Goal: Task Accomplishment & Management: Manage account settings

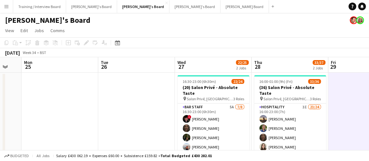
scroll to position [0, 223]
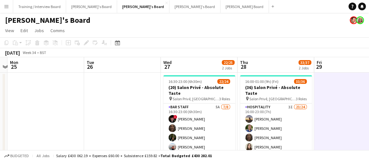
drag, startPoint x: 115, startPoint y: 92, endPoint x: 101, endPoint y: 90, distance: 14.3
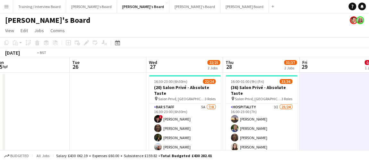
drag, startPoint x: 342, startPoint y: 99, endPoint x: 328, endPoint y: 105, distance: 15.4
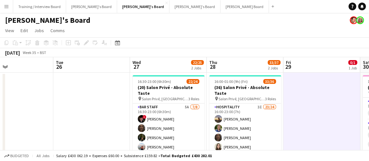
drag, startPoint x: 319, startPoint y: 106, endPoint x: 309, endPoint y: 110, distance: 11.2
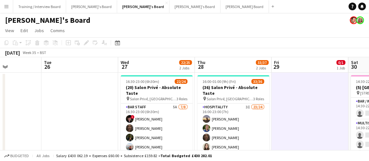
drag, startPoint x: 63, startPoint y: 145, endPoint x: 51, endPoint y: 141, distance: 12.6
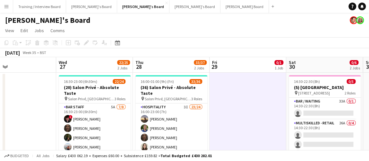
scroll to position [0, 252]
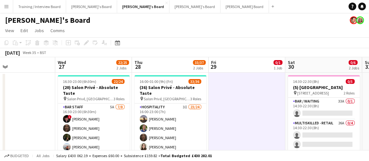
drag, startPoint x: 346, startPoint y: 93, endPoint x: 296, endPoint y: 90, distance: 50.8
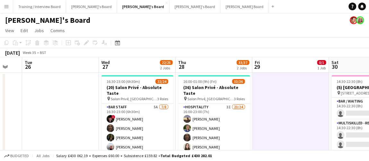
drag, startPoint x: 252, startPoint y: 92, endPoint x: 227, endPoint y: 90, distance: 24.9
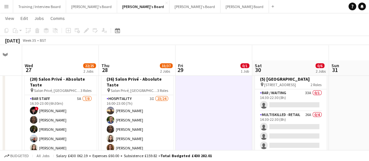
scroll to position [0, 0]
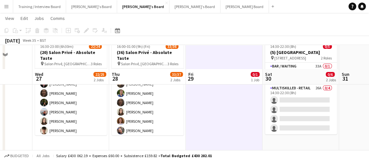
scroll to position [58, 0]
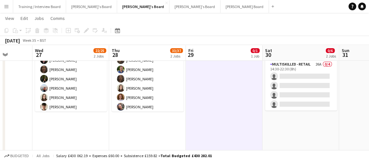
drag, startPoint x: 217, startPoint y: 120, endPoint x: 227, endPoint y: 117, distance: 10.3
click at [227, 117] on app-calendar-viewport "Sun 24 Mon 25 Tue 26 Wed 27 22/25 2 Jobs Thu 28 33/37 2 Jobs Fri 29 0/1 1 Job S…" at bounding box center [184, 154] width 369 height 375
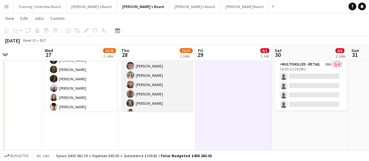
click at [161, 95] on app-card-role "Hospitality 3I 23/24 16:00-23:00 (7h) [PERSON_NAME] [PERSON_NAME] [PERSON_NAME]…" at bounding box center [157, 75] width 72 height 236
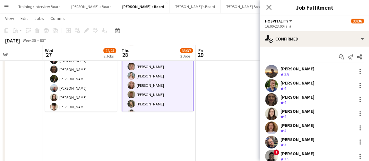
scroll to position [88, 0]
click at [322, 31] on app-options-switcher "Hospitality All roles Hospitality 33/36 16:00-23:00 (7h)" at bounding box center [314, 23] width 109 height 16
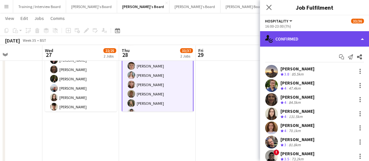
click at [323, 36] on div "single-neutral-actions-check-2 Confirmed" at bounding box center [314, 38] width 109 height 15
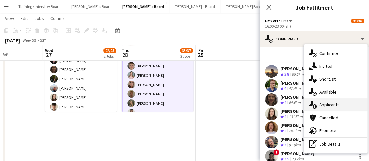
click at [327, 103] on div "single-neutral-actions-information Applicants" at bounding box center [336, 104] width 64 height 13
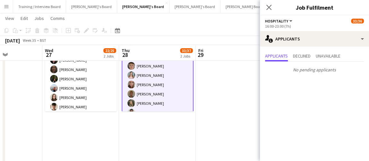
click at [166, 116] on app-date-cell "16:00-01:00 (9h) (Fri) 33/36 (36) Salon Privé - Absolute Taste pin Salon Privé,…" at bounding box center [157, 96] width 77 height 164
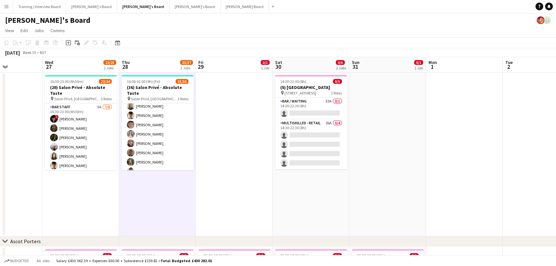
scroll to position [0, 164]
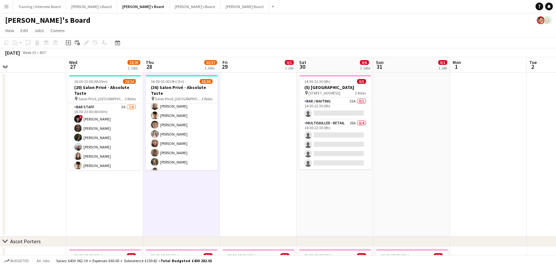
click at [253, 161] on app-calendar-viewport "Sun 24 Mon 25 Tue 26 Wed 27 22/25 2 Jobs Thu 28 33/37 2 Jobs Fri 29 0/1 1 Job S…" at bounding box center [278, 229] width 556 height 344
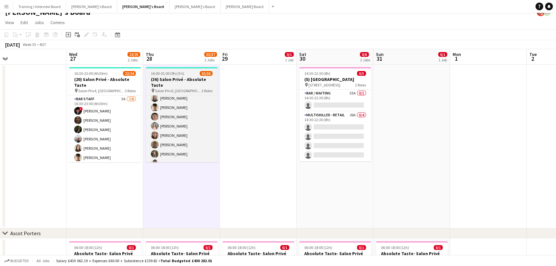
scroll to position [0, 0]
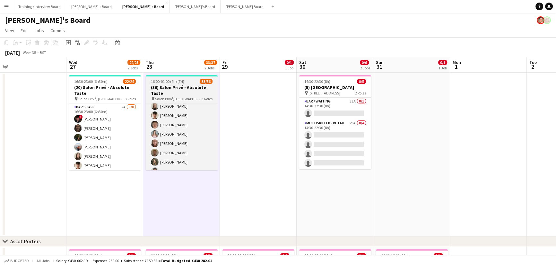
drag, startPoint x: 200, startPoint y: 92, endPoint x: 148, endPoint y: 80, distance: 53.3
click at [200, 91] on h3 "(36) Salon Privé - Absolute Taste" at bounding box center [182, 90] width 72 height 12
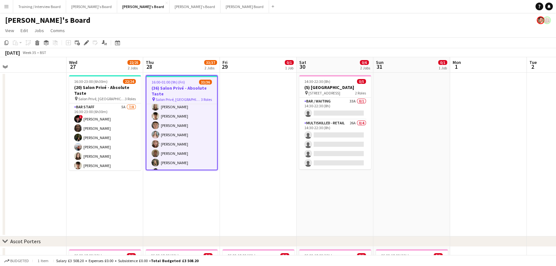
scroll to position [0, 164]
drag, startPoint x: 85, startPoint y: 46, endPoint x: 91, endPoint y: 45, distance: 5.9
click at [85, 45] on div "Edit" at bounding box center [86, 43] width 8 height 8
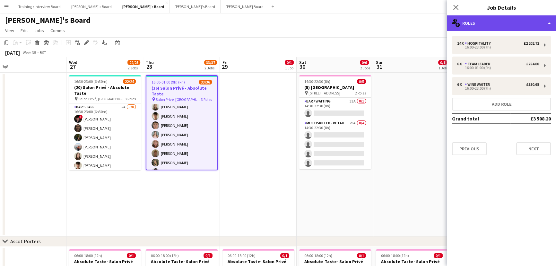
click at [369, 27] on div "multiple-users-add Roles" at bounding box center [501, 22] width 109 height 15
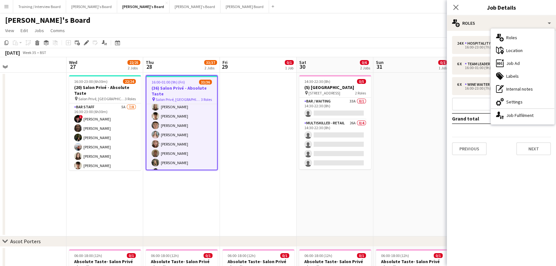
click at [369, 60] on div "ads-window Job Ad" at bounding box center [523, 63] width 64 height 13
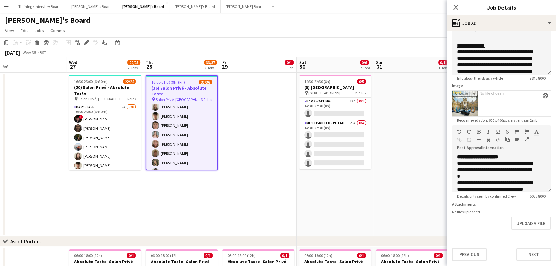
scroll to position [0, 0]
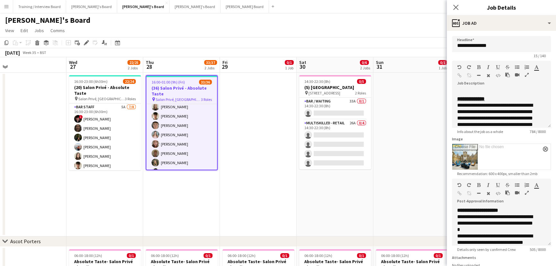
drag, startPoint x: 210, startPoint y: 172, endPoint x: 390, endPoint y: 176, distance: 180.8
click at [369, 161] on app-calendar-viewport "Sun 24 Mon 25 Tue 26 Wed 27 22/25 2 Jobs Thu 28 33/37 2 Jobs Fri 29 0/1 1 Job S…" at bounding box center [278, 229] width 556 height 344
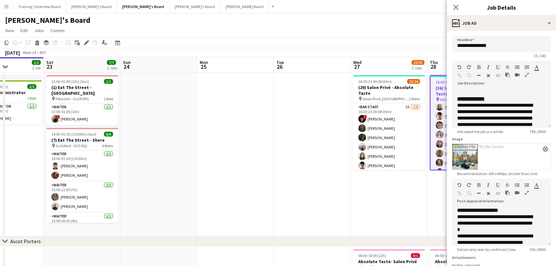
scroll to position [0, 184]
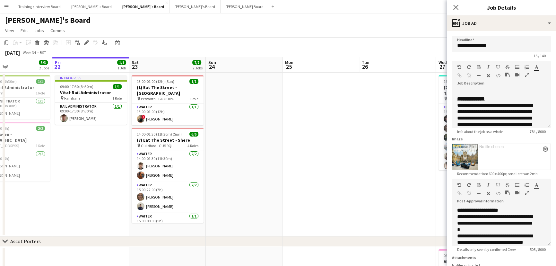
drag, startPoint x: 147, startPoint y: 175, endPoint x: 344, endPoint y: 175, distance: 197.1
click at [310, 161] on app-calendar-viewport "Mon 18 1/1 1 Job Tue 19 1/1 1 Job Wed 20 3/3 2 Jobs Thu 21 3/3 2 Jobs Fri 22 1/…" at bounding box center [278, 229] width 556 height 344
click at [342, 161] on app-calendar-viewport "Mon 18 1/1 1 Job Tue 19 1/1 1 Job Wed 20 3/3 2 Jobs Thu 21 3/3 2 Jobs Fri 22 1/…" at bounding box center [278, 229] width 556 height 344
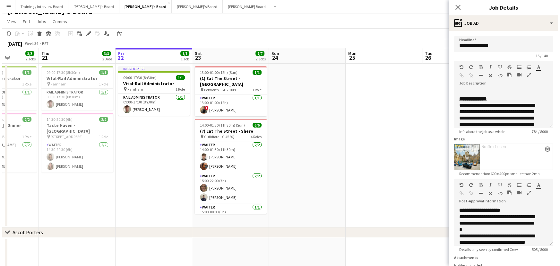
scroll to position [0, 0]
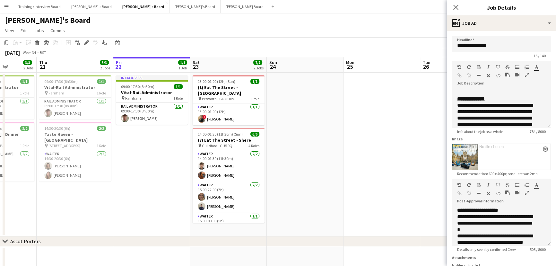
click at [153, 161] on app-date-cell "In progress 09:00-17:30 (8h30m) 1/1 Vital-Rail Administrator pin Farnham 1 Role…" at bounding box center [151, 155] width 77 height 164
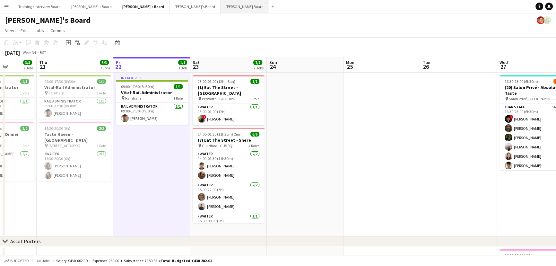
click at [221, 2] on button "[PERSON_NAME] Board Close" at bounding box center [245, 6] width 48 height 13
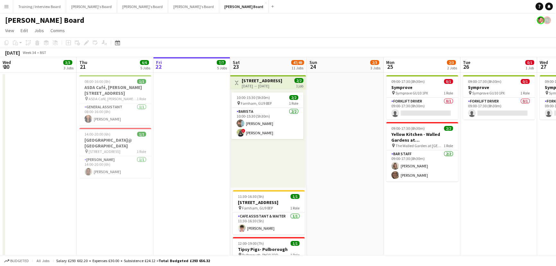
drag, startPoint x: 234, startPoint y: 153, endPoint x: 308, endPoint y: 153, distance: 73.2
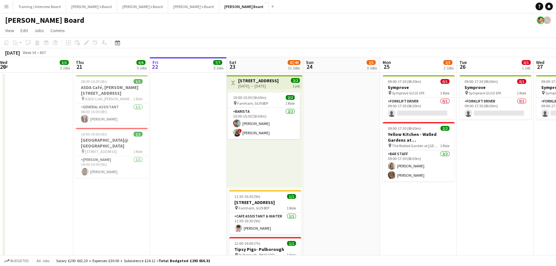
click at [308, 153] on app-date-cell at bounding box center [341, 248] width 77 height 350
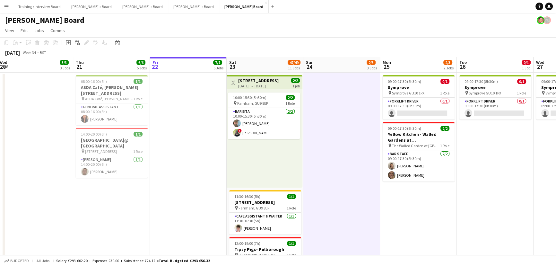
drag, startPoint x: 190, startPoint y: 164, endPoint x: 217, endPoint y: 150, distance: 30.3
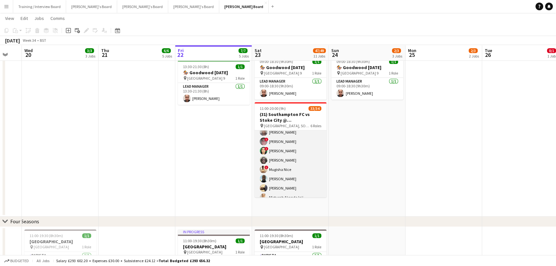
scroll to position [120, 0]
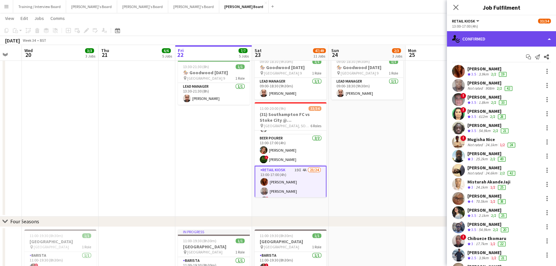
click at [369, 43] on div "single-neutral-actions-check-2 Confirmed" at bounding box center [501, 38] width 109 height 15
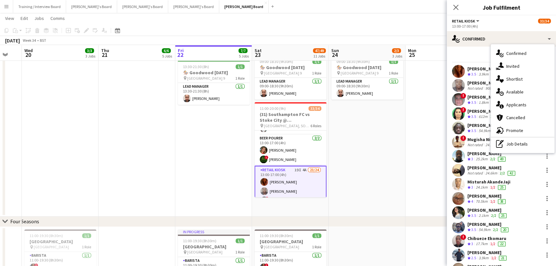
click at [369, 106] on div "single-neutral-actions-information Applicants" at bounding box center [523, 104] width 64 height 13
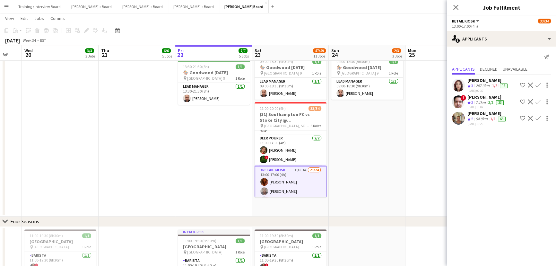
click at [333, 135] on app-date-cell "09:00-18:30 (9h30m) 1/1 🏇 Goodwood [DATE] pin Goodwood Car Park 9 1 Role Lead M…" at bounding box center [367, 135] width 77 height 164
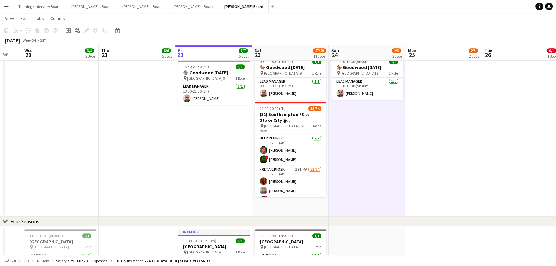
click at [369, 161] on app-date-cell at bounding box center [443, 135] width 77 height 164
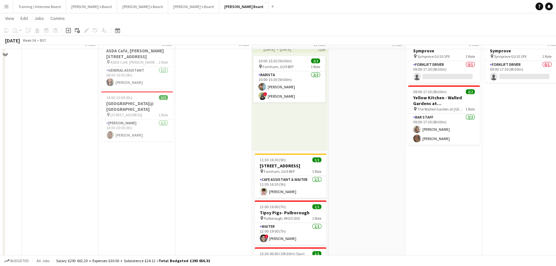
scroll to position [0, 0]
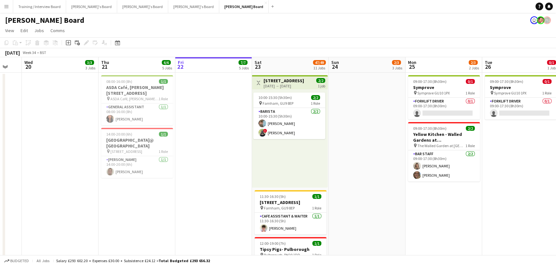
drag, startPoint x: 382, startPoint y: 196, endPoint x: 362, endPoint y: 197, distance: 19.6
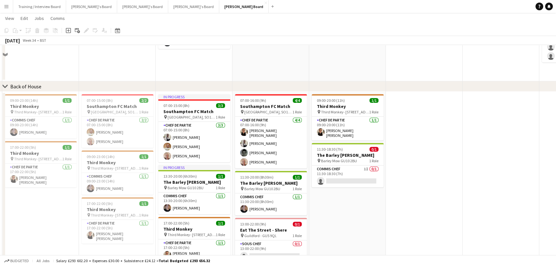
scroll to position [640, 0]
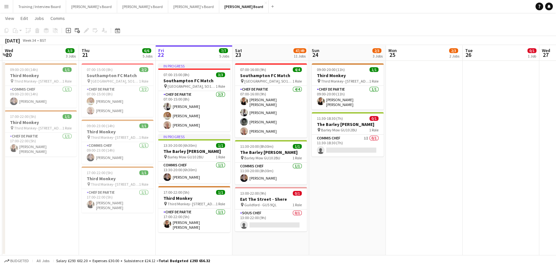
click at [315, 161] on div "Budgeted All jobs Salary £293 602.20 + Expenses £30.00 + Subsistence £24.12 = T…" at bounding box center [278, 260] width 556 height 11
click at [369, 161] on app-date-cell at bounding box center [424, 158] width 77 height 195
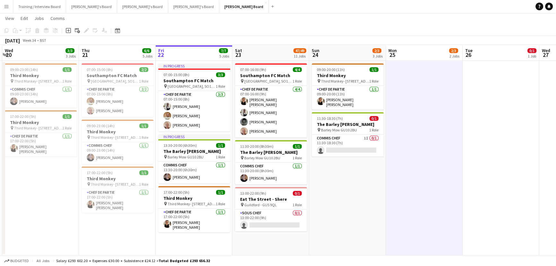
click at [369, 161] on app-date-cell "09:00-20:00 (11h) 1/1 Third Monkey pin Third Monkey- 46 South St 1 Role Chef de…" at bounding box center [347, 158] width 77 height 195
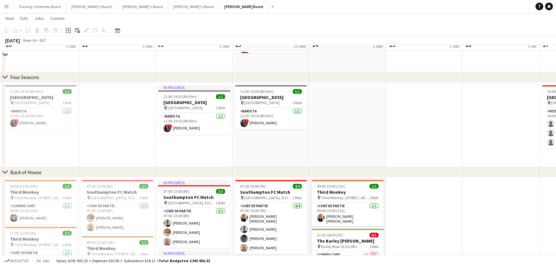
scroll to position [436, 0]
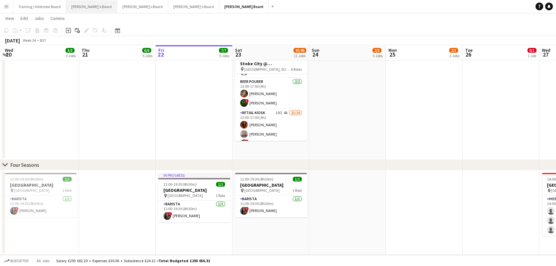
click at [81, 4] on button "[PERSON_NAME]'s Board Close" at bounding box center [91, 6] width 51 height 13
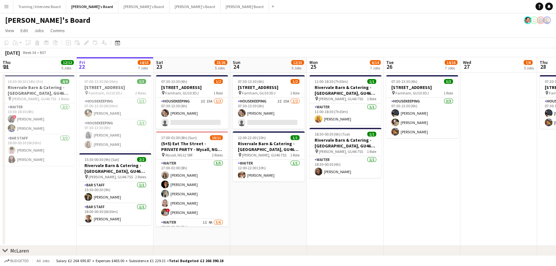
scroll to position [0, 169]
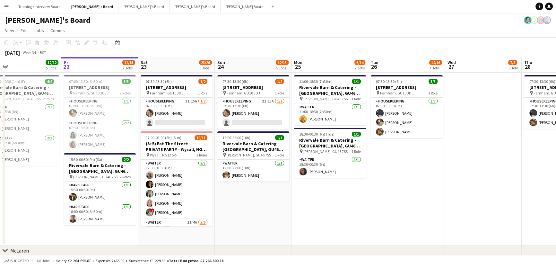
click at [293, 161] on app-date-cell "11:00-18:30 (7h30m) 1/1 Rivervale Barn & Catering - [GEOGRAPHIC_DATA] pin [PERS…" at bounding box center [329, 159] width 77 height 173
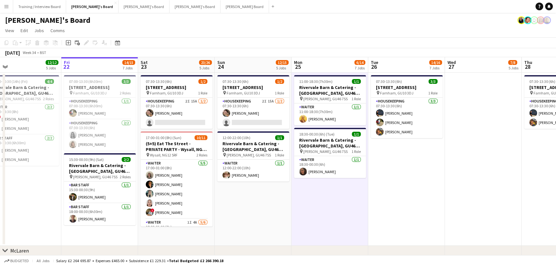
click at [347, 161] on app-date-cell "11:00-18:30 (7h30m) 1/1 Rivervale Barn & Catering - [GEOGRAPHIC_DATA] pin [PERS…" at bounding box center [329, 159] width 77 height 173
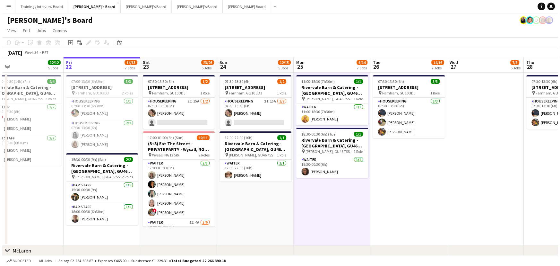
scroll to position [0, 169]
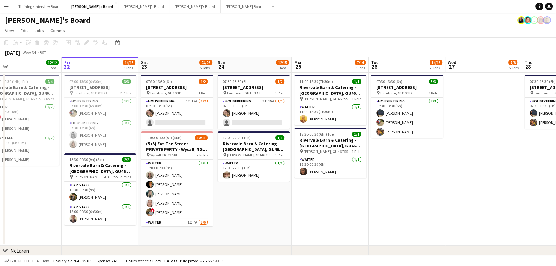
click at [369, 161] on app-date-cell "07:30-13:30 (6h) 3/[STREET_ADDRESS] pin [PERSON_NAME], GU10 3DJ 1 Role Housekee…" at bounding box center [407, 159] width 77 height 173
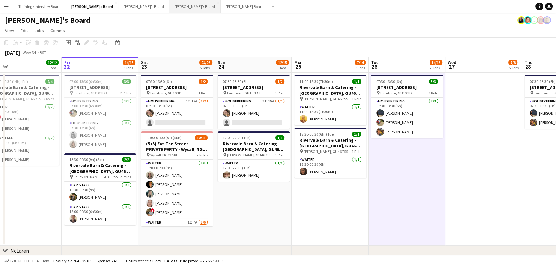
click at [172, 8] on button "[PERSON_NAME]'s Board Close" at bounding box center [194, 6] width 51 height 13
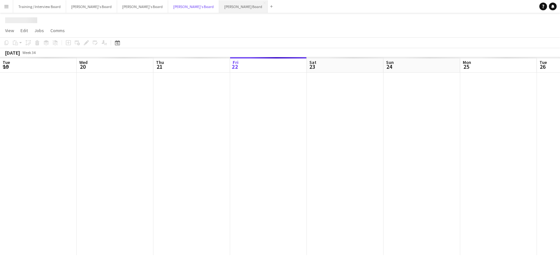
scroll to position [0, 153]
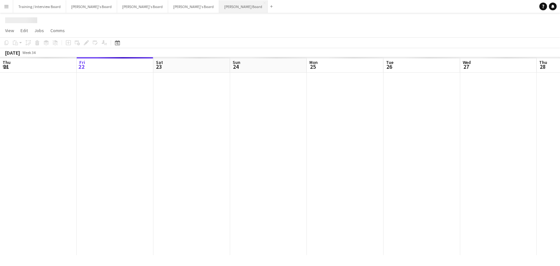
click at [219, 8] on button "[PERSON_NAME] Board Close" at bounding box center [243, 6] width 48 height 13
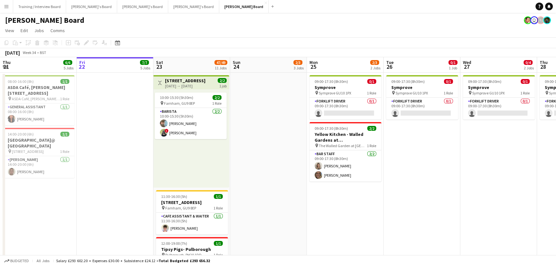
scroll to position [0, 265]
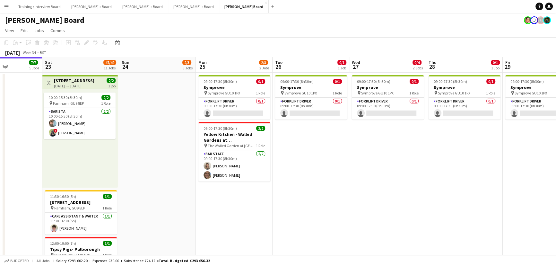
drag, startPoint x: 249, startPoint y: 181, endPoint x: 138, endPoint y: 166, distance: 112.1
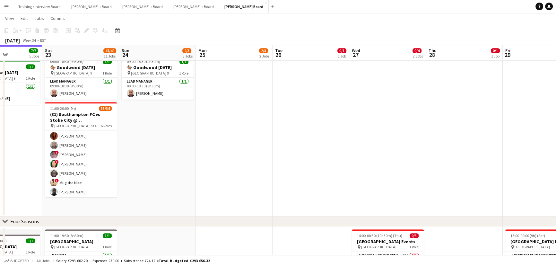
scroll to position [175, 0]
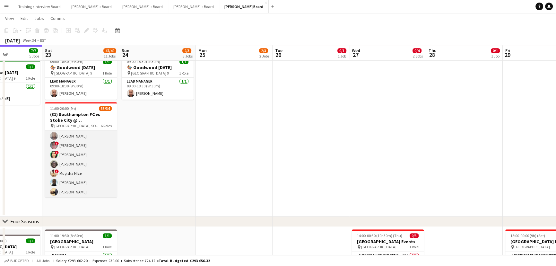
click at [76, 161] on app-card-role "Retail Kiosk 19I 4A 23/24 13:00-17:00 (4h) [PERSON_NAME] [PERSON_NAME] ! [PERSO…" at bounding box center [81, 230] width 72 height 238
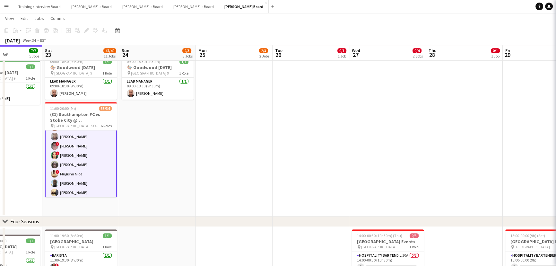
scroll to position [176, 0]
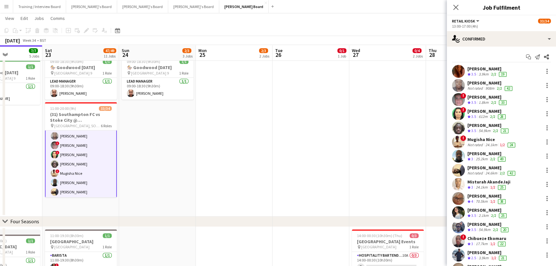
click at [245, 156] on app-date-cell at bounding box center [234, 135] width 77 height 164
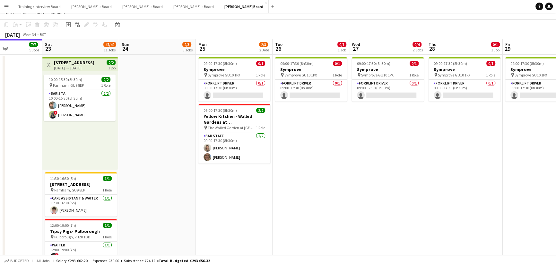
scroll to position [0, 0]
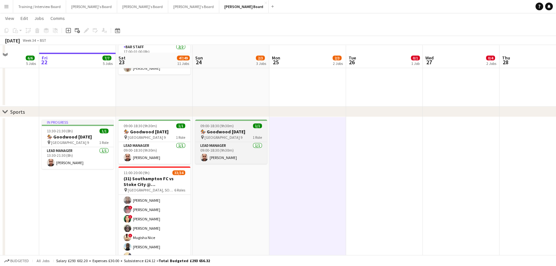
scroll to position [350, 0]
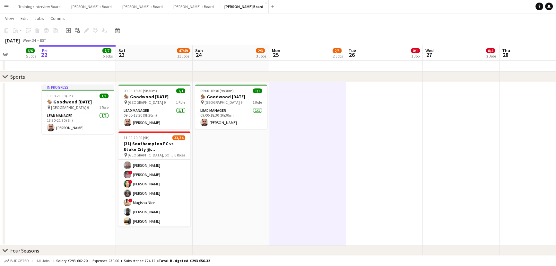
drag, startPoint x: 213, startPoint y: 209, endPoint x: 217, endPoint y: 210, distance: 4.5
click at [214, 161] on app-date-cell "09:00-18:30 (9h30m) 1/1 🏇 Goodwood [DATE] pin Goodwood Car Park 9 1 Role Lead M…" at bounding box center [231, 164] width 77 height 164
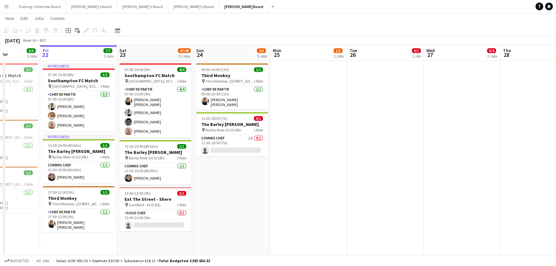
scroll to position [0, 176]
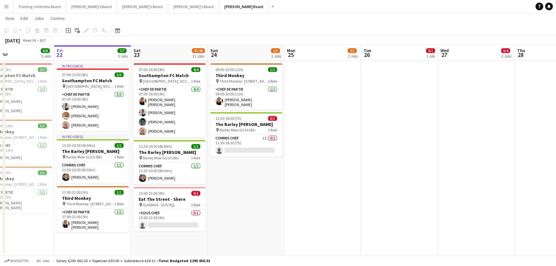
drag, startPoint x: 277, startPoint y: 188, endPoint x: 291, endPoint y: 187, distance: 14.5
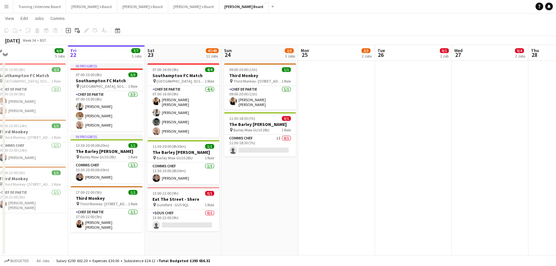
drag, startPoint x: 253, startPoint y: 209, endPoint x: 267, endPoint y: 212, distance: 14.0
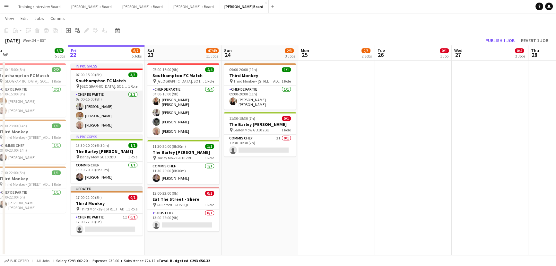
click at [123, 106] on app-card-role "Chef de Partie [DATE] 07:00-15:00 (8h) [PERSON_NAME] [PERSON_NAME] [PERSON_NAME]" at bounding box center [107, 111] width 72 height 40
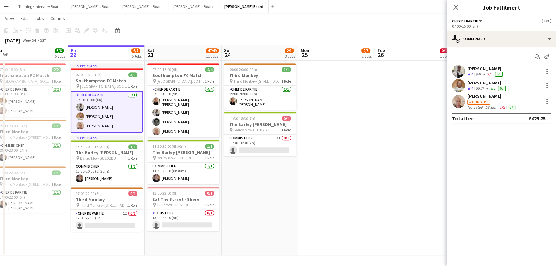
drag, startPoint x: 339, startPoint y: 176, endPoint x: 174, endPoint y: 14, distance: 231.3
click at [339, 161] on app-date-cell at bounding box center [336, 158] width 77 height 195
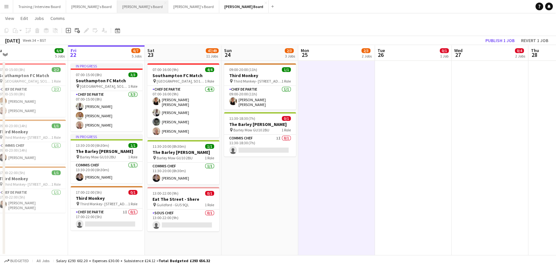
click at [117, 7] on button "[PERSON_NAME]'s Board Close" at bounding box center [142, 6] width 51 height 13
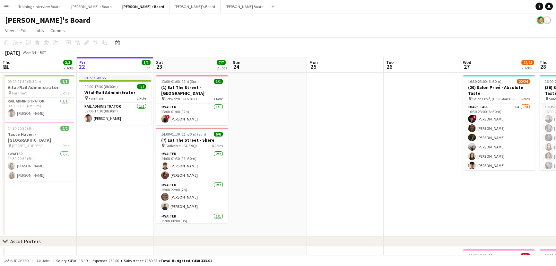
scroll to position [0, 140]
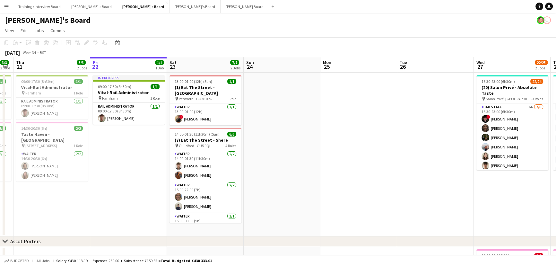
drag, startPoint x: 315, startPoint y: 178, endPoint x: 329, endPoint y: 178, distance: 13.5
click at [329, 161] on app-calendar-viewport "Tue 19 1/1 1 Job Wed 20 3/3 2 Jobs Thu 21 3/3 2 Jobs Fri 22 1/1 1 Job Sat 23 7/…" at bounding box center [278, 229] width 556 height 344
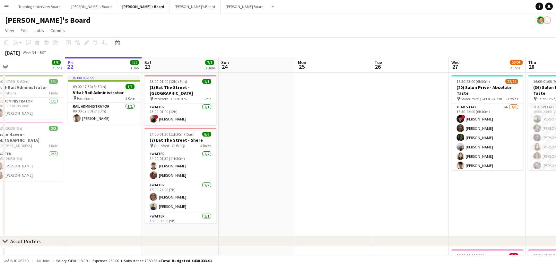
drag, startPoint x: 327, startPoint y: 177, endPoint x: 302, endPoint y: 175, distance: 25.1
click at [302, 161] on app-calendar-viewport "Tue 19 1/1 1 Job Wed 20 3/3 2 Jobs Thu 21 3/3 2 Jobs Fri 22 1/1 1 Job Sat 23 7/…" at bounding box center [278, 229] width 556 height 344
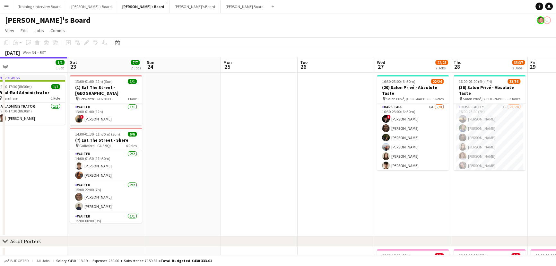
drag, startPoint x: 311, startPoint y: 177, endPoint x: 236, endPoint y: 165, distance: 75.4
click at [236, 161] on app-calendar-viewport "Tue 19 1/1 1 Job Wed 20 3/3 2 Jobs Thu 21 3/3 2 Jobs Fri 22 1/1 1 Job Sat 23 7/…" at bounding box center [278, 229] width 556 height 344
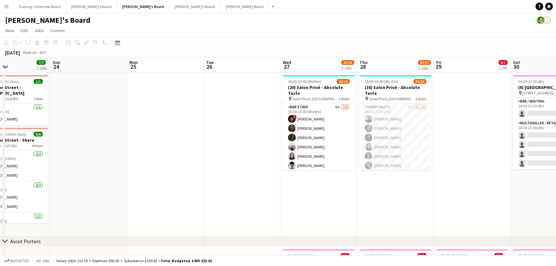
drag, startPoint x: 298, startPoint y: 177, endPoint x: 221, endPoint y: 161, distance: 78.5
click at [220, 161] on app-calendar-viewport "Tue 19 1/1 1 Job Wed 20 3/3 2 Jobs Thu 21 3/3 2 Jobs Fri 22 1/1 1 Job Sat 23 7/…" at bounding box center [278, 229] width 556 height 344
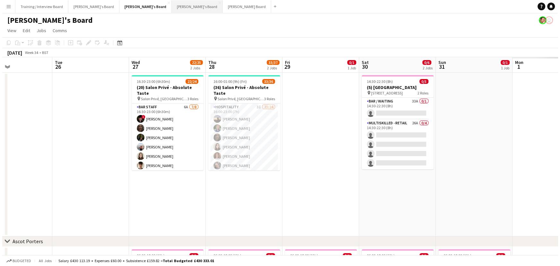
scroll to position [0, 182]
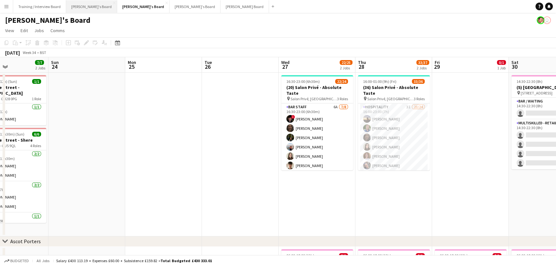
click at [82, 5] on button "[PERSON_NAME]'s Board Close" at bounding box center [91, 6] width 51 height 13
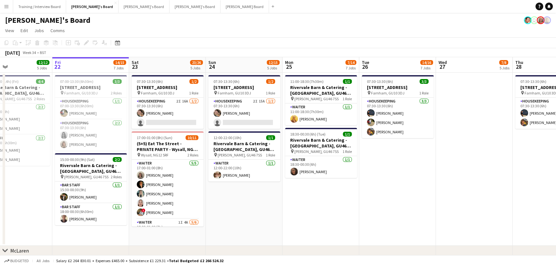
scroll to position [0, 251]
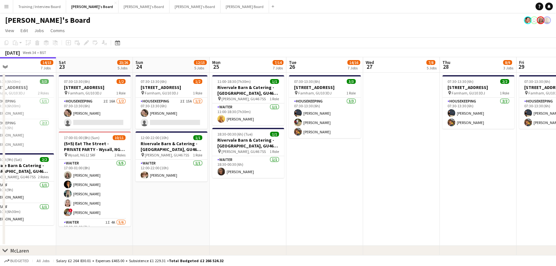
drag, startPoint x: 503, startPoint y: 211, endPoint x: 425, endPoint y: 202, distance: 78.6
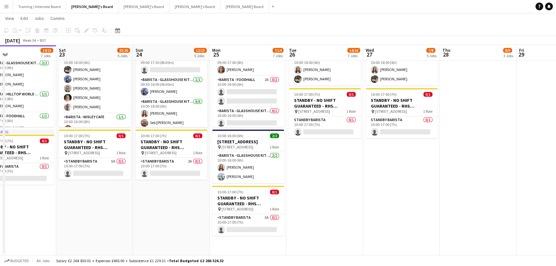
scroll to position [0, 249]
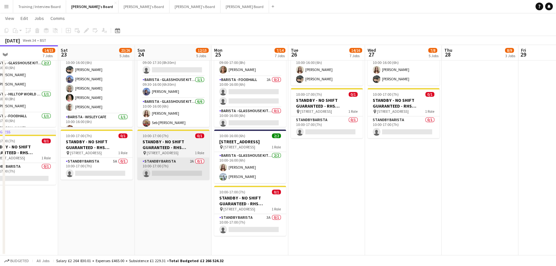
click at [175, 161] on app-card-role "STANDBY BARISTA 2A 0/1 10:00-17:00 (7h) single-neutral-actions" at bounding box center [173, 169] width 72 height 22
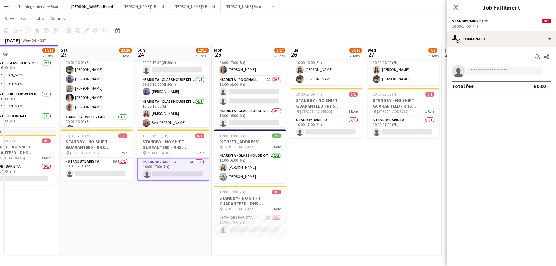
click at [307, 161] on app-date-cell "10:00-16:00 (6h) 2/[STREET_ADDRESS] pin Woking, GU23 6QB 1 Role Barista - Glass…" at bounding box center [326, 142] width 77 height 226
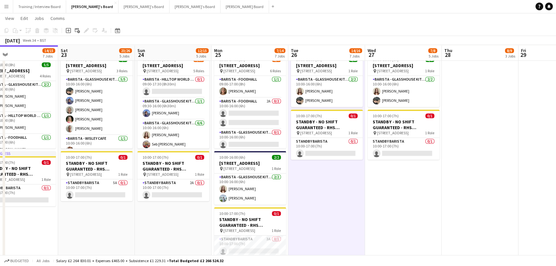
scroll to position [814, 0]
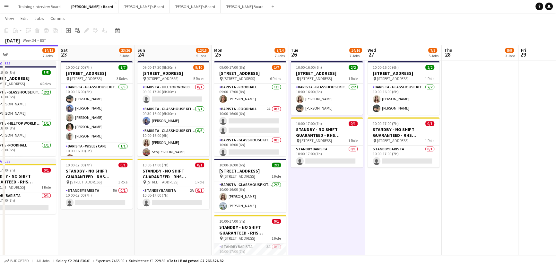
drag, startPoint x: 251, startPoint y: 132, endPoint x: 282, endPoint y: 126, distance: 31.3
click at [251, 131] on app-card-role "Barista - Foodhall 2A 0/2 10:00-16:00 (6h) single-neutral-actions single-neutra…" at bounding box center [250, 120] width 72 height 31
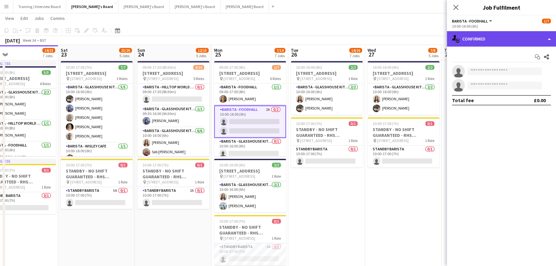
click at [369, 42] on div "single-neutral-actions-check-2 Confirmed" at bounding box center [501, 38] width 109 height 15
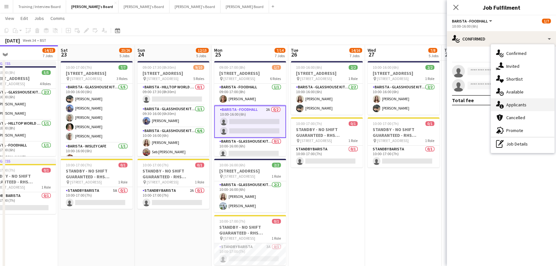
click at [369, 103] on div "single-neutral-actions-information Applicants" at bounding box center [523, 104] width 64 height 13
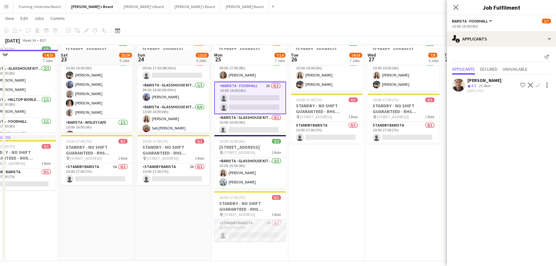
scroll to position [843, 0]
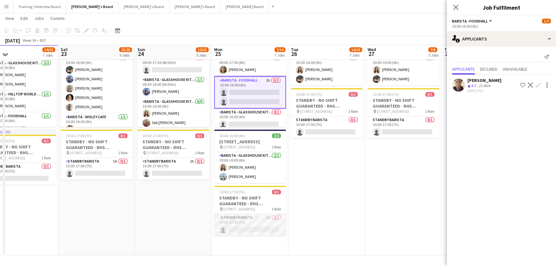
click at [261, 161] on app-card-role "STANDBY BARISTA 3A 0/1 10:00-17:00 (7h) single-neutral-actions" at bounding box center [250, 225] width 72 height 22
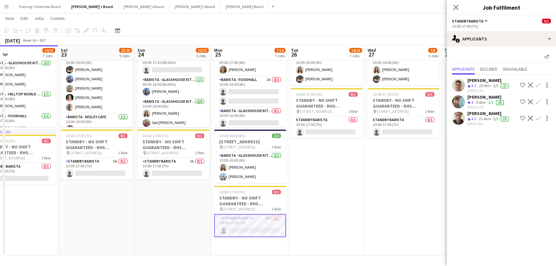
click at [369, 100] on app-skills-label "1/1" at bounding box center [490, 102] width 5 height 5
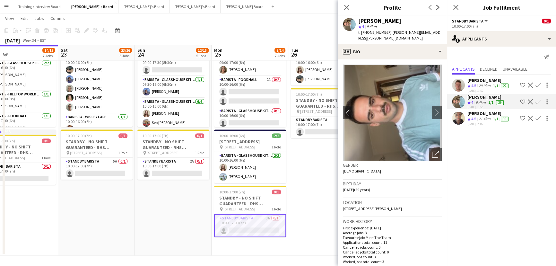
click at [369, 59] on app-crew-profile-bio "chevron-left chevron-right Open photos pop-in Gender [DEMOGRAPHIC_DATA] Birthda…" at bounding box center [392, 162] width 109 height 206
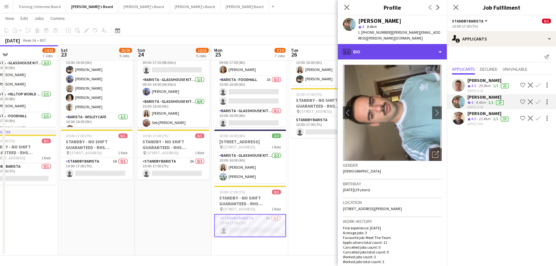
click at [369, 45] on div "profile Bio" at bounding box center [392, 51] width 109 height 15
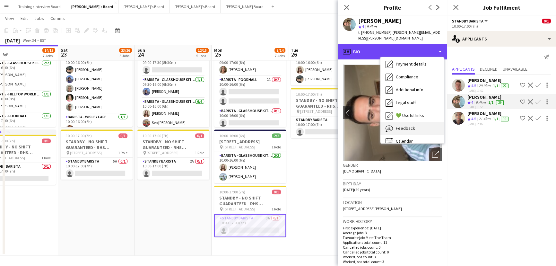
scroll to position [99, 0]
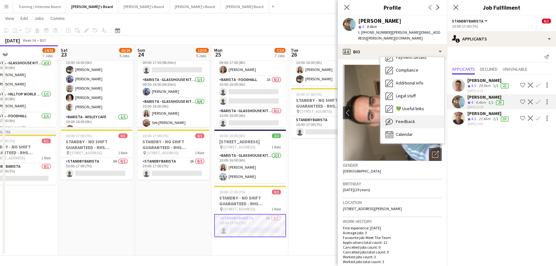
click at [369, 131] on span "Calendar" at bounding box center [404, 134] width 17 height 6
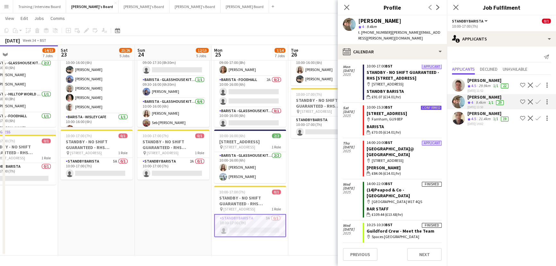
scroll to position [173, 0]
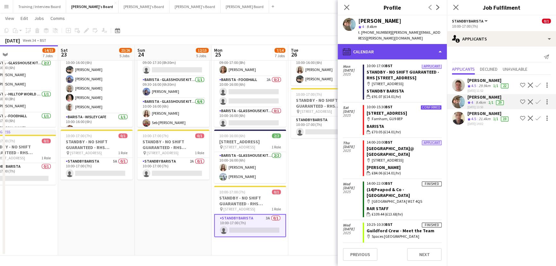
click at [369, 47] on div "calendar-full Calendar" at bounding box center [392, 51] width 109 height 15
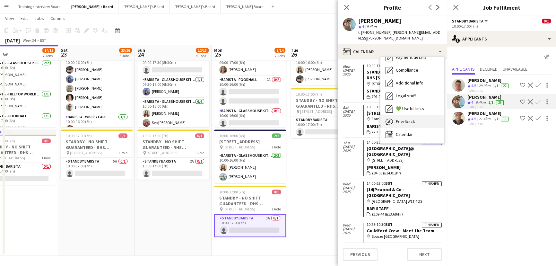
click at [369, 118] on span "Feedback" at bounding box center [405, 121] width 19 height 6
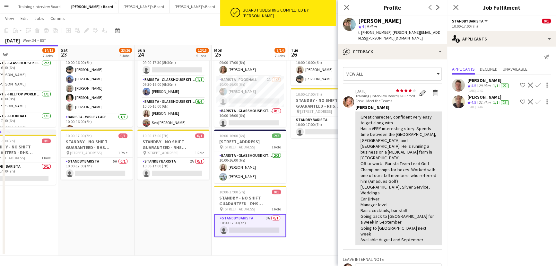
click at [320, 161] on app-date-cell "10:00-16:00 (6h) 2/[STREET_ADDRESS] pin Woking, GU23 6QB 1 Role Barista - Glass…" at bounding box center [326, 142] width 77 height 226
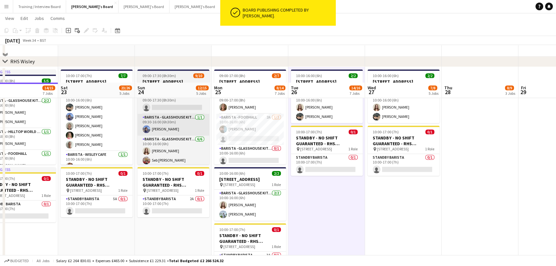
scroll to position [785, 0]
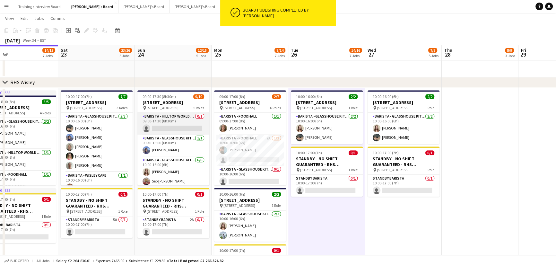
click at [176, 127] on app-card-role "Barista - Hilltop World Food Cafe 0/1 09:00-17:30 (8h30m) single-neutral-actions" at bounding box center [173, 124] width 72 height 22
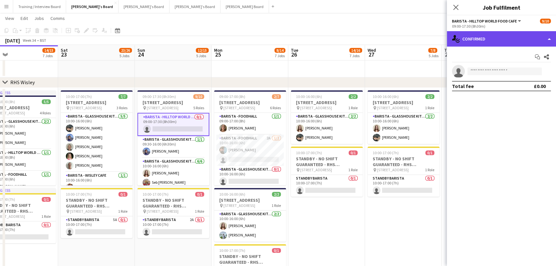
click at [369, 33] on div "single-neutral-actions-check-2 Confirmed" at bounding box center [501, 38] width 109 height 15
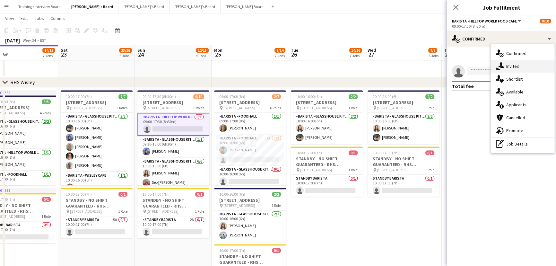
click at [369, 66] on div "single-neutral-actions-share-1 Invited" at bounding box center [523, 66] width 64 height 13
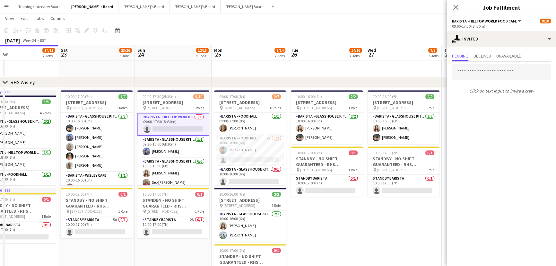
click at [334, 161] on app-date-cell "10:00-16:00 (6h) 2/[STREET_ADDRESS] pin Woking, GU23 6QB 1 Role Barista - Glass…" at bounding box center [326, 201] width 77 height 226
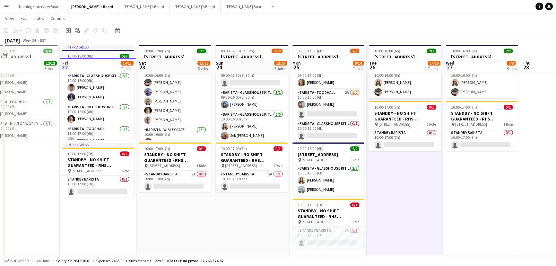
scroll to position [843, 0]
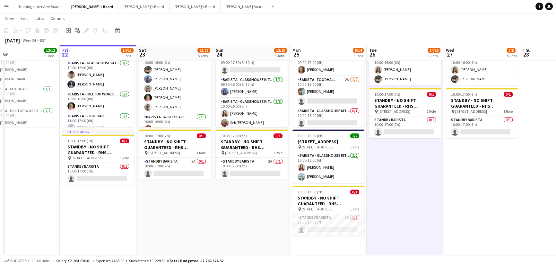
drag, startPoint x: 269, startPoint y: 204, endPoint x: 282, endPoint y: 200, distance: 12.6
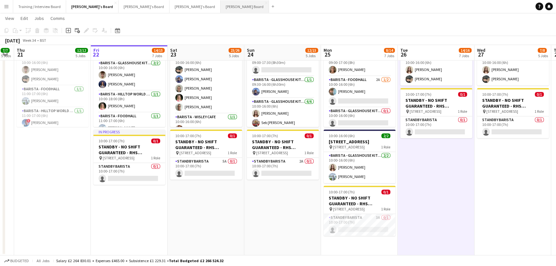
click at [221, 6] on button "[PERSON_NAME] Board Close" at bounding box center [245, 6] width 48 height 13
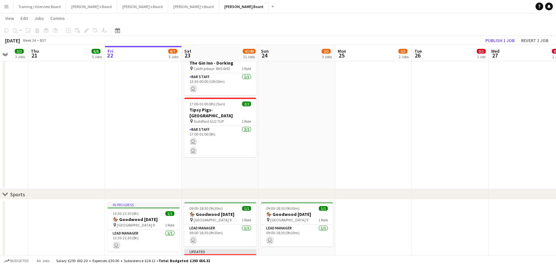
scroll to position [233, 0]
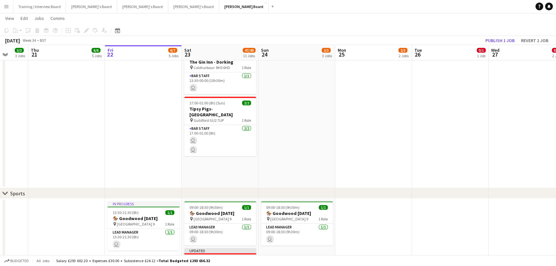
drag, startPoint x: 301, startPoint y: 176, endPoint x: 313, endPoint y: 176, distance: 11.6
click at [313, 161] on app-calendar-viewport "Mon 18 Tue 19 Wed 20 3/3 3 Jobs Thu 21 6/6 5 Jobs Fri 22 6/7 5 Jobs Sat 23 47/4…" at bounding box center [278, 227] width 556 height 870
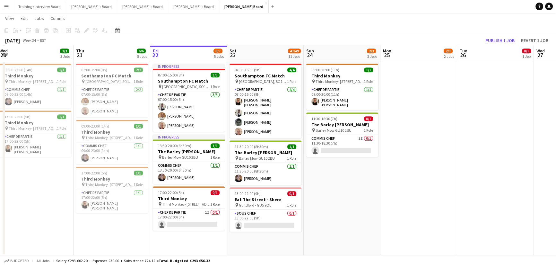
scroll to position [640, 0]
drag, startPoint x: 48, startPoint y: 229, endPoint x: 55, endPoint y: 229, distance: 7.4
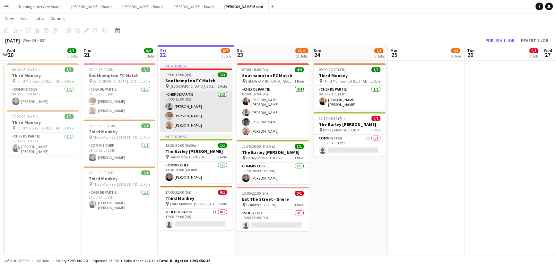
click at [172, 116] on app-user-avatar at bounding box center [169, 116] width 8 height 8
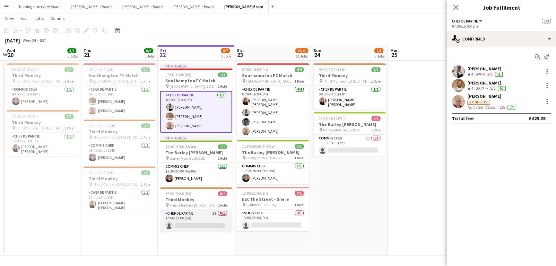
click at [192, 161] on app-card-role "Chef de Partie 1I 0/1 17:00-22:00 (5h) single-neutral-actions" at bounding box center [196, 221] width 72 height 22
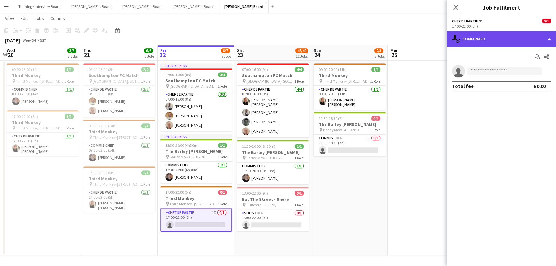
click at [369, 35] on div "single-neutral-actions-check-2 Confirmed" at bounding box center [501, 38] width 109 height 15
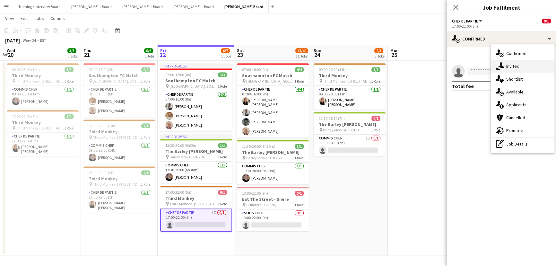
click at [369, 67] on div "single-neutral-actions-share-1 Invited" at bounding box center [523, 66] width 64 height 13
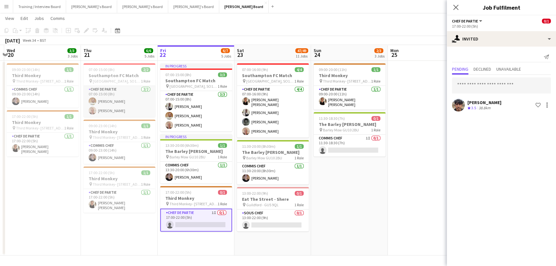
click at [150, 101] on app-card-role "Chef de Partie [DATE] 07:00-15:00 (8h) [PERSON_NAME] [PERSON_NAME]" at bounding box center [119, 101] width 72 height 31
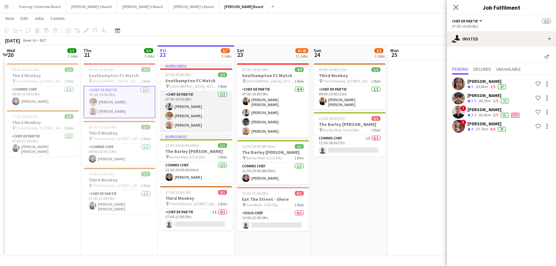
click at [185, 106] on app-card-role "Chef de Partie [DATE] 07:00-15:00 (8h) [PERSON_NAME] [PERSON_NAME] [PERSON_NAME]" at bounding box center [196, 111] width 72 height 40
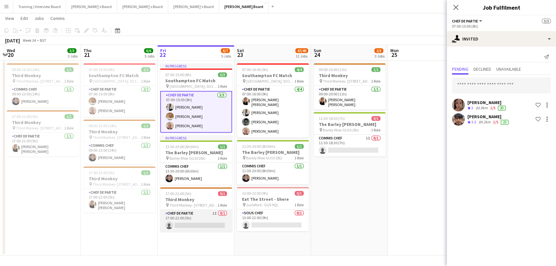
click at [211, 161] on app-card-role "Chef de Partie 1I 0/1 17:00-22:00 (5h) single-neutral-actions" at bounding box center [196, 221] width 72 height 22
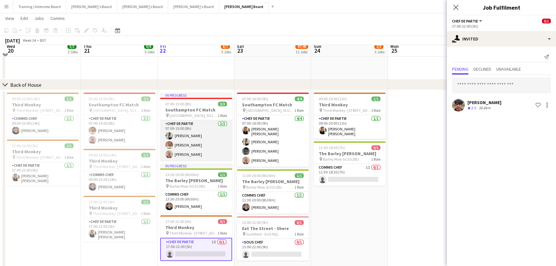
scroll to position [581, 0]
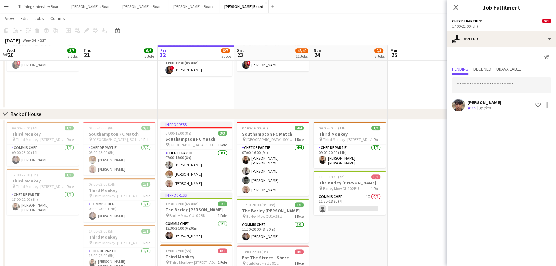
click at [369, 161] on app-date-cell at bounding box center [426, 216] width 77 height 195
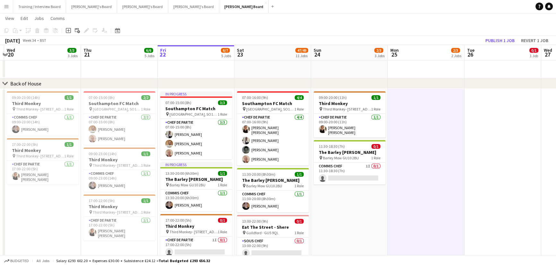
scroll to position [640, 0]
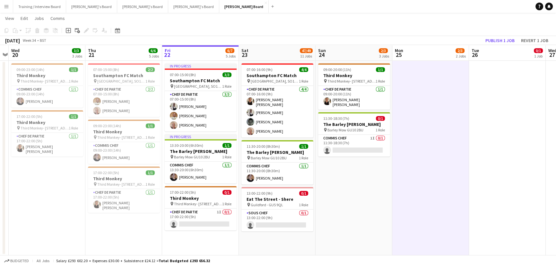
drag, startPoint x: 215, startPoint y: 229, endPoint x: 232, endPoint y: 228, distance: 17.1
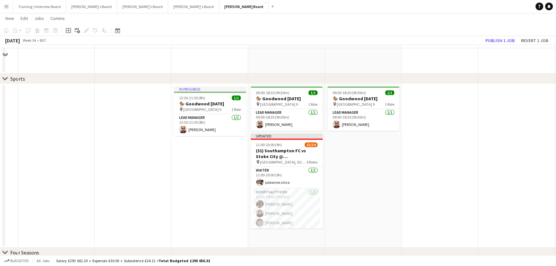
scroll to position [260, 0]
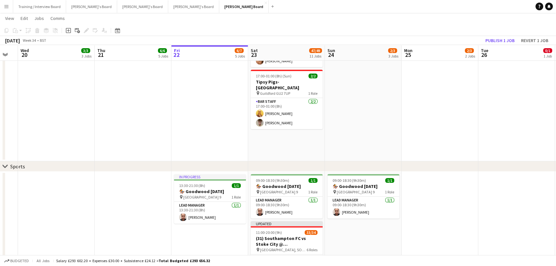
drag, startPoint x: 438, startPoint y: 184, endPoint x: 431, endPoint y: 184, distance: 7.1
click at [369, 161] on app-calendar-viewport "Mon 18 Tue 19 Wed 20 3/3 3 Jobs Thu 21 6/6 5 Jobs Fri 22 6/7 5 Jobs Sat 23 47/4…" at bounding box center [278, 200] width 556 height 870
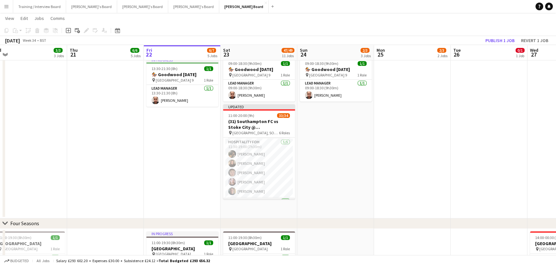
scroll to position [0, 0]
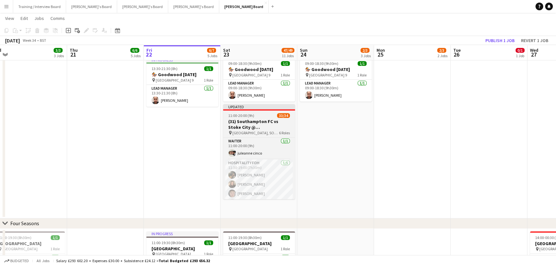
click at [263, 128] on h3 "(31) Southampton FC vs Stoke City @ [GEOGRAPHIC_DATA]" at bounding box center [259, 124] width 72 height 12
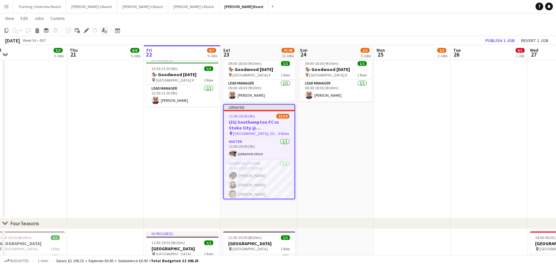
click at [100, 28] on div "Applicants" at bounding box center [104, 31] width 8 height 8
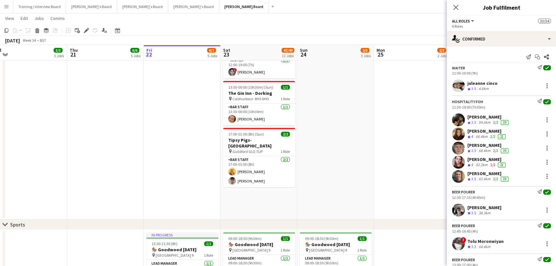
click at [357, 140] on app-date-cell at bounding box center [335, 45] width 77 height 350
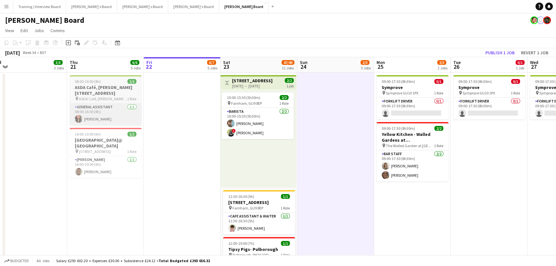
drag, startPoint x: 197, startPoint y: 115, endPoint x: 195, endPoint y: 104, distance: 11.3
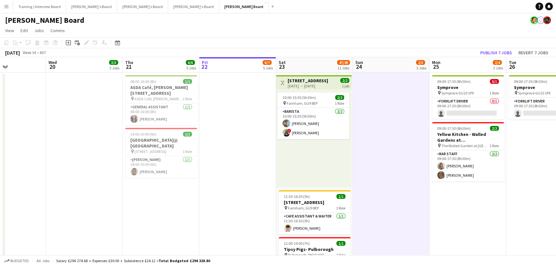
scroll to position [0, 188]
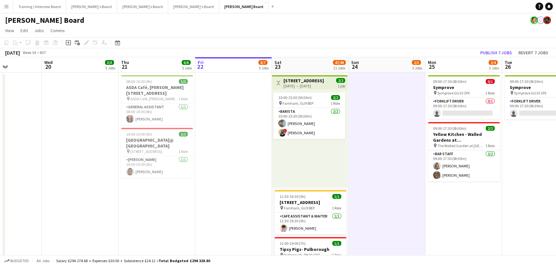
drag, startPoint x: 417, startPoint y: 155, endPoint x: 413, endPoint y: 157, distance: 4.5
click at [369, 161] on app-date-cell at bounding box center [387, 248] width 77 height 350
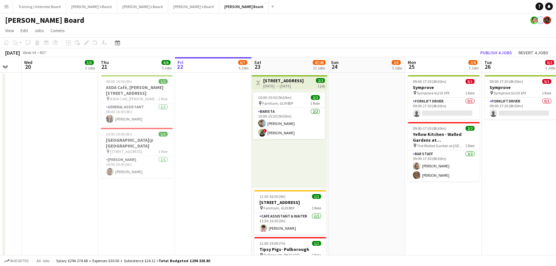
scroll to position [0, 193]
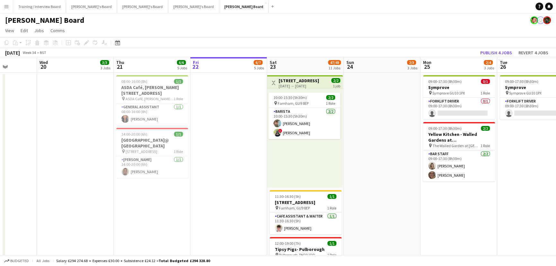
drag, startPoint x: 366, startPoint y: 160, endPoint x: 381, endPoint y: 162, distance: 15.2
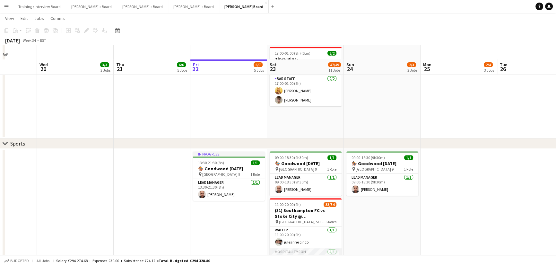
scroll to position [263, 0]
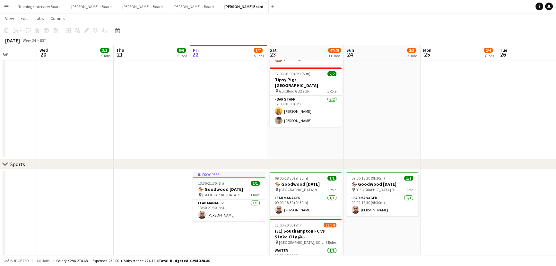
drag, startPoint x: 446, startPoint y: 206, endPoint x: 453, endPoint y: 206, distance: 7.1
click at [369, 161] on app-calendar-viewport "Sun 17 3/4 4 Jobs Mon 18 Tue 19 Wed 20 3/3 3 Jobs Thu 21 6/6 5 Jobs Fri 22 6/7 …" at bounding box center [278, 226] width 556 height 928
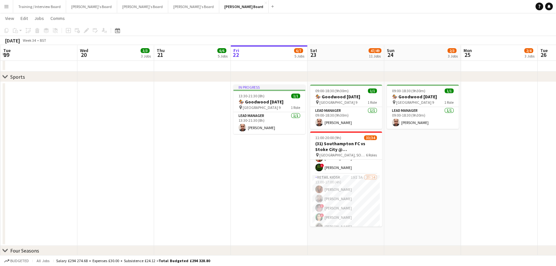
scroll to position [204, 0]
click at [276, 161] on app-date-cell "In progress 13:30-21:30 (8h) 1/1 🏇 Goodwood [DATE] pin Goodwood Car Park 9 1 Ro…" at bounding box center [269, 164] width 77 height 164
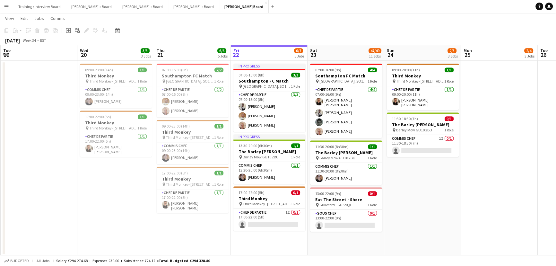
scroll to position [0, 176]
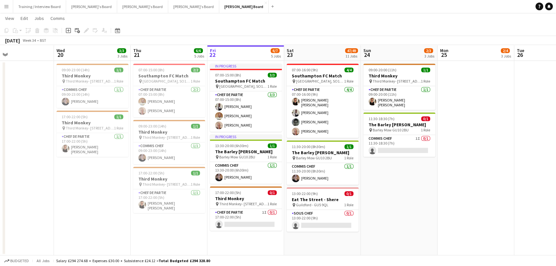
drag, startPoint x: 505, startPoint y: 231, endPoint x: 485, endPoint y: 228, distance: 19.6
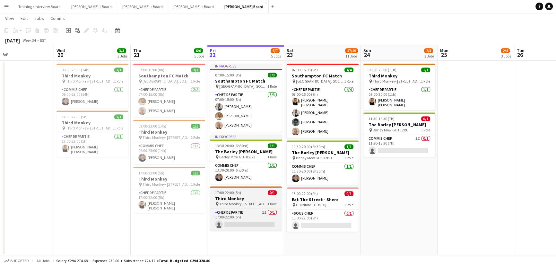
click at [254, 161] on h3 "Third Monkey" at bounding box center [246, 198] width 72 height 6
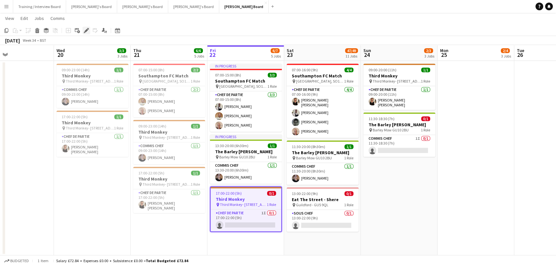
click at [86, 31] on icon at bounding box center [86, 31] width 4 height 4
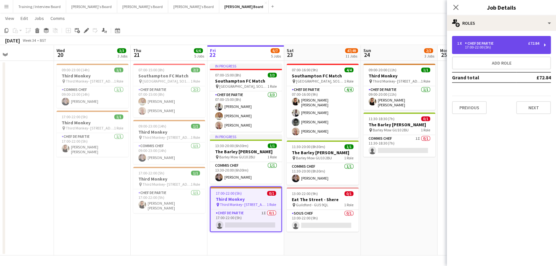
click at [369, 43] on div "1 x Chef de Partie £72.84" at bounding box center [498, 43] width 82 height 4
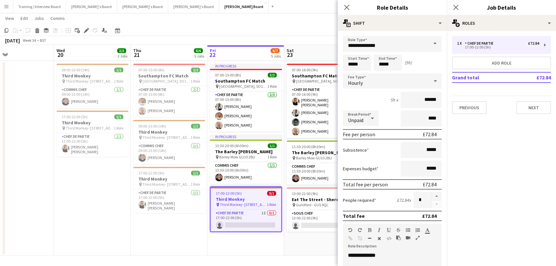
click at [184, 161] on app-date-cell "07:00-15:00 (8h) 2/2 Southampton FC Match pin [GEOGRAPHIC_DATA], SO14 5FP 1 Rol…" at bounding box center [169, 158] width 77 height 195
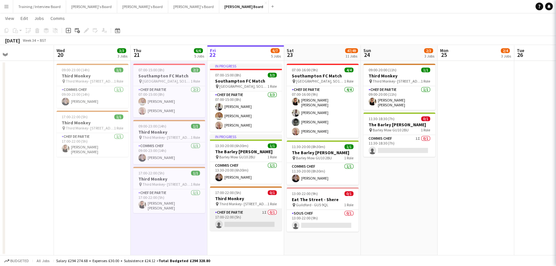
click at [242, 161] on app-card-role "Chef de Partie 1I 0/1 17:00-22:00 (5h) single-neutral-actions" at bounding box center [246, 220] width 72 height 22
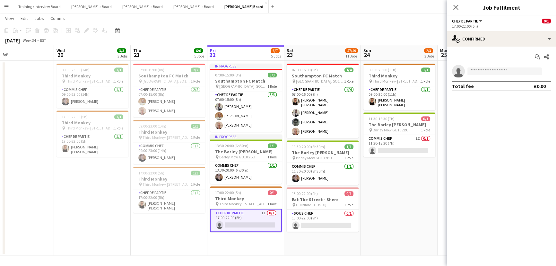
click at [369, 29] on div "17:00-22:00 (5h)" at bounding box center [501, 26] width 99 height 5
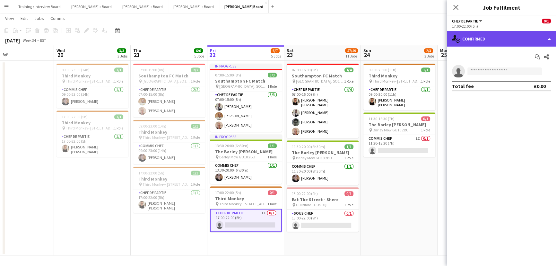
click at [369, 36] on div "single-neutral-actions-check-2 Confirmed" at bounding box center [501, 38] width 109 height 15
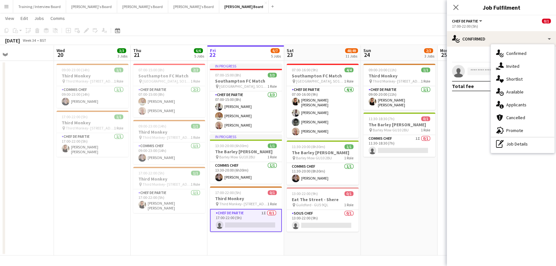
click at [369, 161] on app-date-cell "09:00-20:00 (11h) 1/1 Third Monkey pin Third Monkey- 46 South St 1 Role Chef de…" at bounding box center [399, 158] width 77 height 195
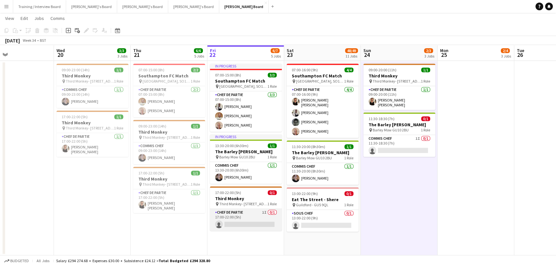
click at [218, 161] on app-card-role "Chef de Partie 1I 0/1 17:00-22:00 (5h) single-neutral-actions" at bounding box center [246, 220] width 72 height 22
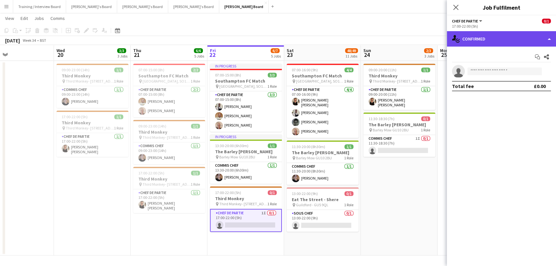
click at [369, 33] on div "single-neutral-actions-check-2 Confirmed" at bounding box center [501, 38] width 109 height 15
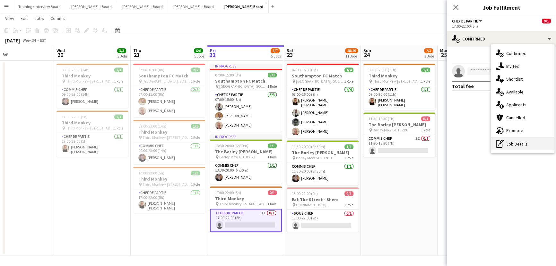
click at [369, 142] on icon at bounding box center [500, 143] width 3 height 3
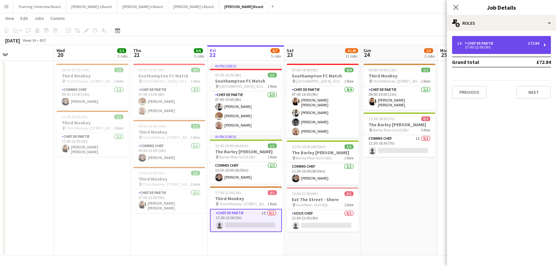
click at [369, 48] on div "17:00-22:00 (5h)" at bounding box center [498, 47] width 82 height 3
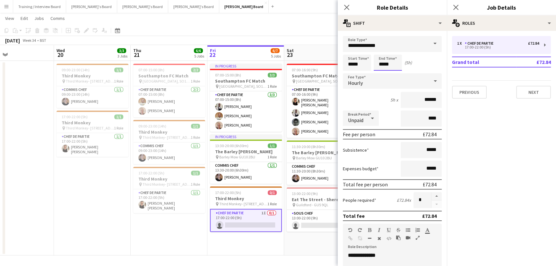
drag, startPoint x: 388, startPoint y: 62, endPoint x: 359, endPoint y: 64, distance: 29.6
click at [359, 64] on div "Start Time ***** End Time ***** (5h)" at bounding box center [392, 63] width 99 height 16
drag, startPoint x: 394, startPoint y: 63, endPoint x: 202, endPoint y: 56, distance: 192.1
type input "*****"
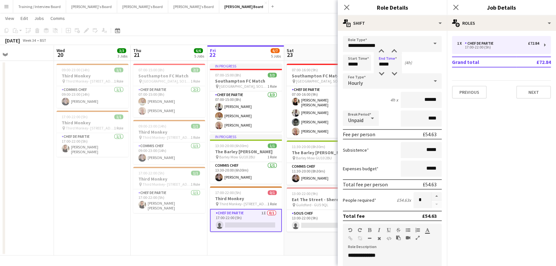
click at [279, 161] on app-date-cell "In progress 07:00-15:00 (8h) 3/3 Southampton FC Match pin [GEOGRAPHIC_DATA], SO…" at bounding box center [245, 158] width 77 height 195
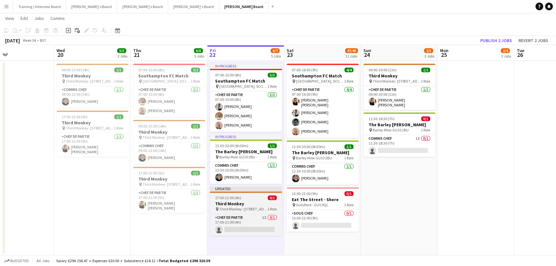
click at [240, 161] on div "17:00-21:00 (4h) 0/1" at bounding box center [246, 197] width 72 height 5
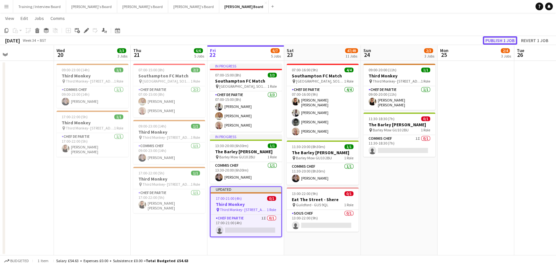
click at [369, 39] on button "Publish 1 job" at bounding box center [500, 40] width 34 height 8
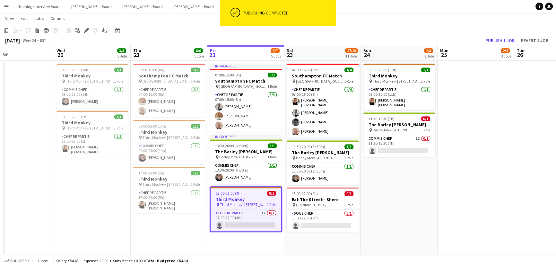
click at [163, 161] on app-date-cell "07:00-15:00 (8h) 2/2 Southampton FC Match pin [GEOGRAPHIC_DATA], SO14 5FP 1 Rol…" at bounding box center [169, 158] width 77 height 195
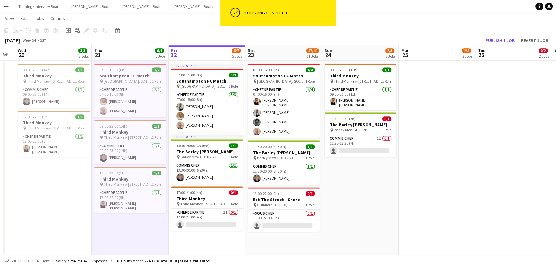
scroll to position [0, 222]
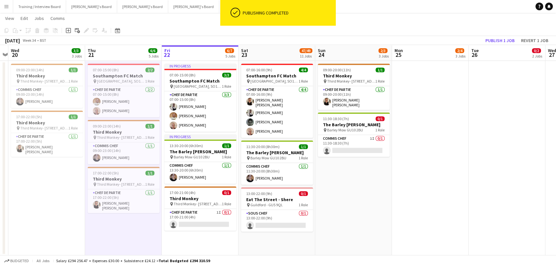
drag, startPoint x: 483, startPoint y: 185, endPoint x: 449, endPoint y: 184, distance: 33.7
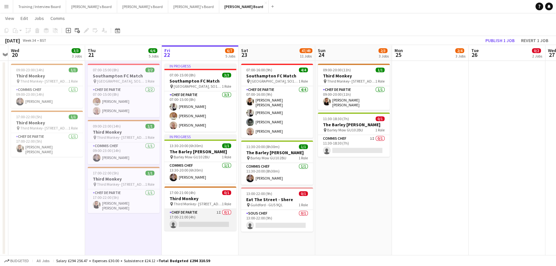
click at [192, 161] on app-card-role "Chef de Partie 1I 0/1 17:00-21:00 (4h) single-neutral-actions" at bounding box center [200, 220] width 72 height 22
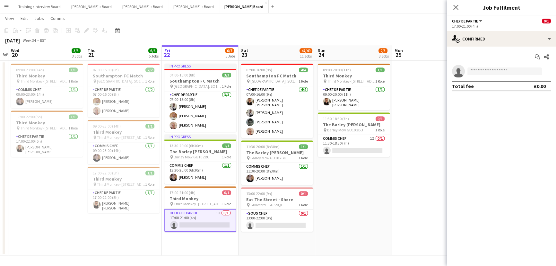
click at [369, 76] on app-invite-slot "single-neutral-actions" at bounding box center [501, 71] width 109 height 13
drag, startPoint x: 508, startPoint y: 76, endPoint x: 511, endPoint y: 74, distance: 3.9
click at [369, 75] on app-invite-slot "single-neutral-actions" at bounding box center [501, 71] width 109 height 13
click at [369, 74] on input at bounding box center [504, 71] width 74 height 8
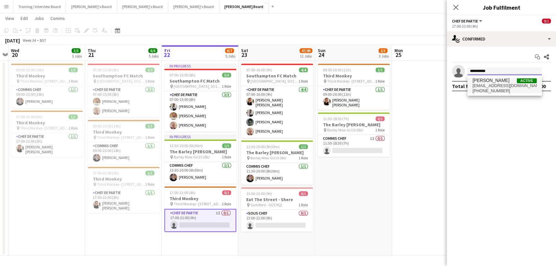
type input "**********"
click at [369, 87] on span "[EMAIL_ADDRESS][DOMAIN_NAME]" at bounding box center [505, 85] width 64 height 5
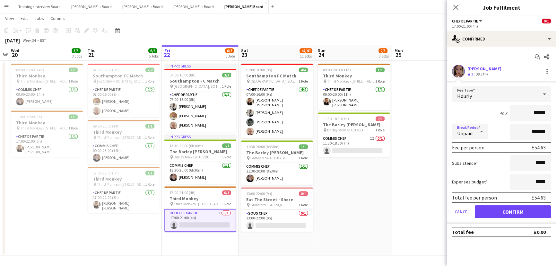
click at [369, 130] on icon at bounding box center [482, 131] width 8 height 13
click at [369, 130] on div at bounding box center [278, 133] width 556 height 266
click at [369, 126] on input "*******" at bounding box center [530, 132] width 41 height 16
type input "*******"
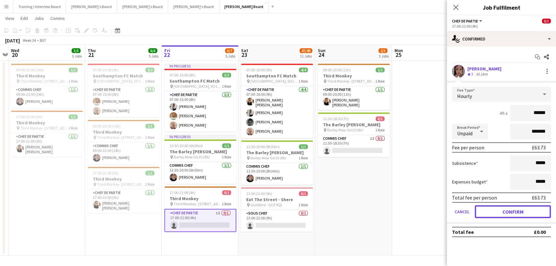
drag, startPoint x: 525, startPoint y: 211, endPoint x: 484, endPoint y: 210, distance: 40.8
click at [369, 161] on button "Confirm" at bounding box center [513, 211] width 76 height 13
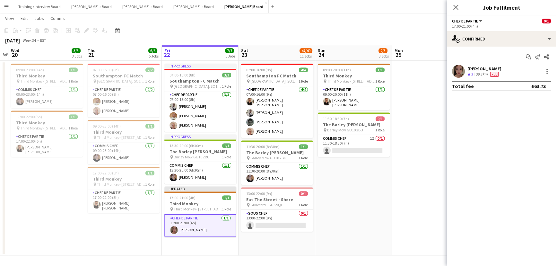
click at [369, 161] on app-date-cell at bounding box center [430, 158] width 77 height 195
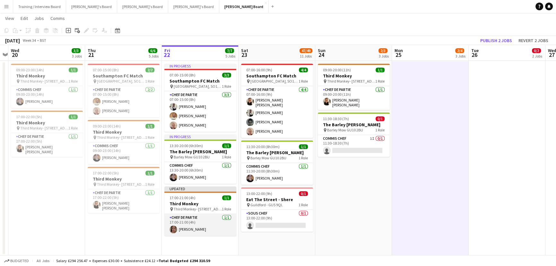
click at [215, 161] on app-card-role "Chef de Partie [DATE] 17:00-21:00 (4h) [PERSON_NAME]" at bounding box center [200, 225] width 72 height 22
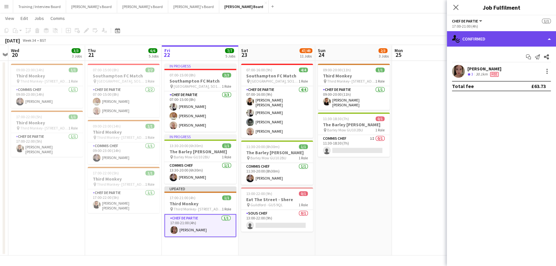
click at [369, 39] on div "single-neutral-actions-check-2 Confirmed" at bounding box center [501, 38] width 109 height 15
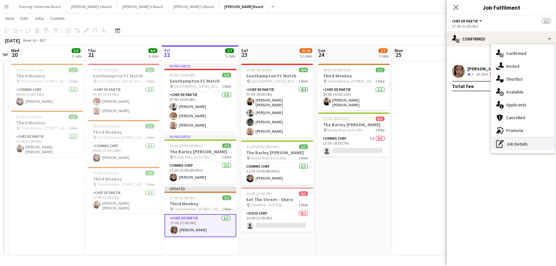
click at [369, 142] on div "pen-write Job Details" at bounding box center [523, 143] width 64 height 13
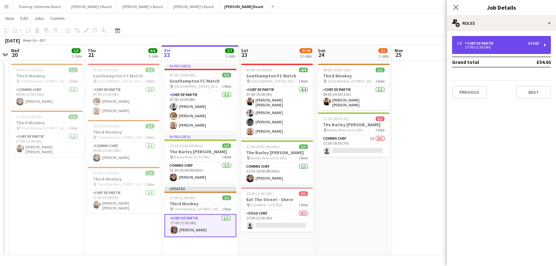
click at [369, 42] on div "Chef de Partie" at bounding box center [480, 43] width 31 height 4
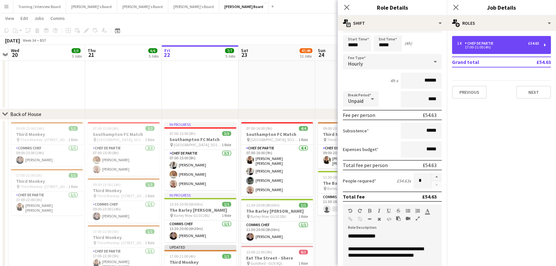
scroll to position [58, 0]
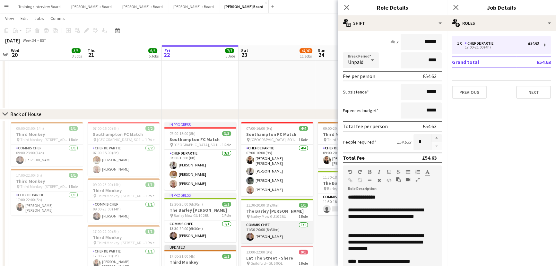
click at [311, 161] on app-card-role "Commis Chef [DATE] 11:30-20:00 (8h30m) [PERSON_NAME]" at bounding box center [277, 232] width 72 height 22
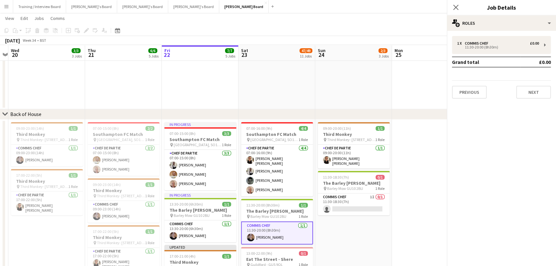
click at [326, 161] on app-date-cell "09:00-20:00 (11h) 1/1 Third Monkey pin Third Monkey- 46 South St 1 Role Chef de…" at bounding box center [353, 216] width 77 height 195
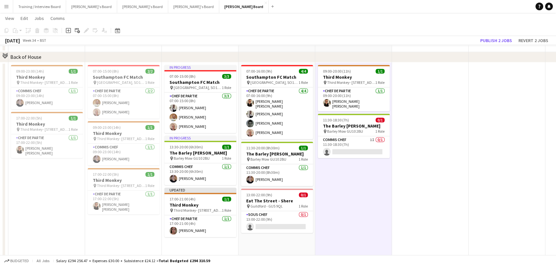
scroll to position [698, 0]
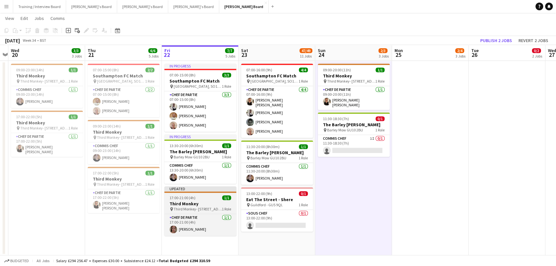
click at [205, 161] on h3 "Third Monkey" at bounding box center [200, 204] width 72 height 6
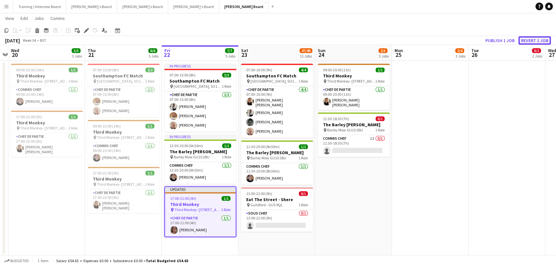
click at [369, 42] on button "Revert 1 job" at bounding box center [534, 40] width 32 height 8
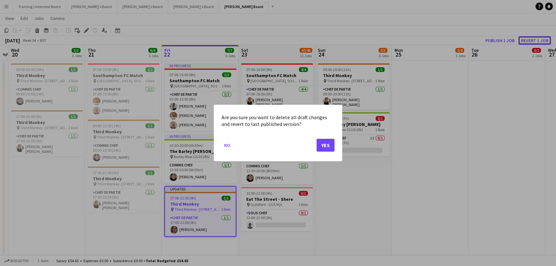
scroll to position [0, 0]
click at [329, 143] on button "Yes" at bounding box center [326, 145] width 18 height 13
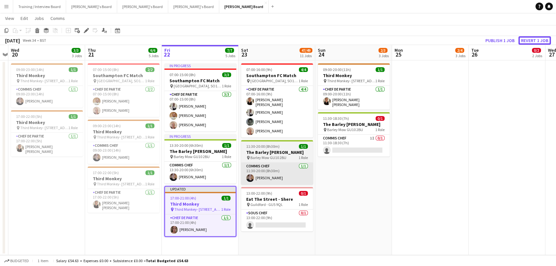
scroll to position [698, 0]
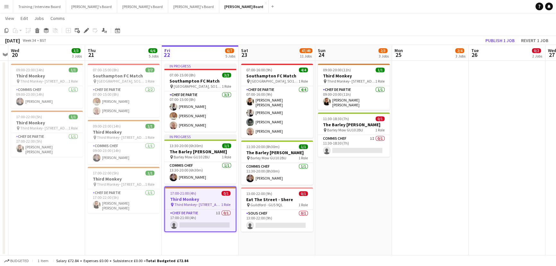
click at [209, 161] on h3 "Third Monkey" at bounding box center [200, 199] width 71 height 6
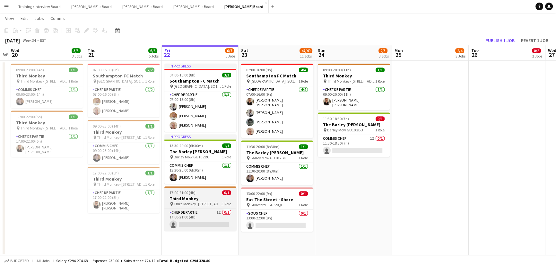
click at [212, 161] on span "Third Monkey- [STREET_ADDRESS]" at bounding box center [198, 203] width 48 height 5
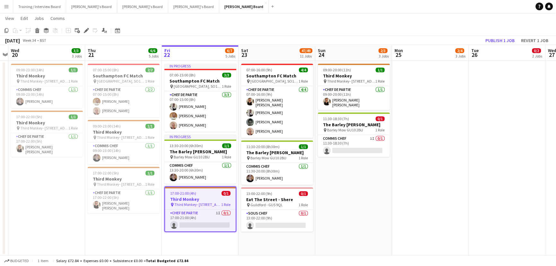
click at [88, 32] on div "Add job Add linked Job Edit Edit linked Job Applicants" at bounding box center [83, 31] width 49 height 8
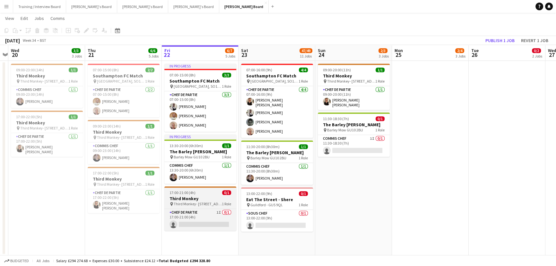
click at [206, 161] on h3 "Third Monkey" at bounding box center [200, 198] width 72 height 6
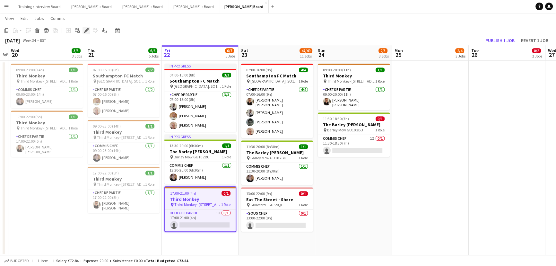
click at [86, 31] on icon at bounding box center [86, 31] width 4 height 4
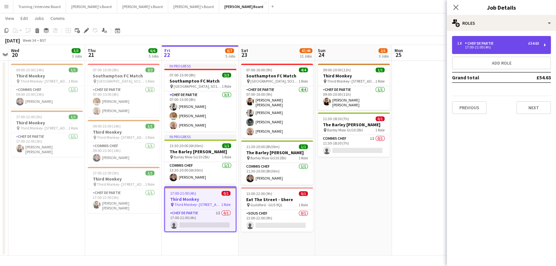
click at [369, 45] on div "Chef de Partie" at bounding box center [480, 43] width 31 height 4
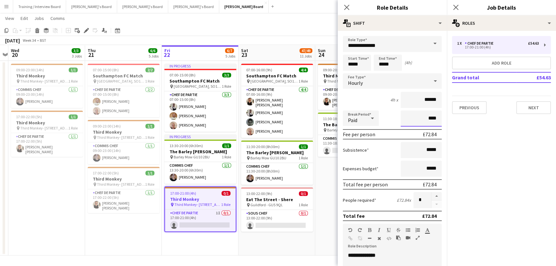
click at [369, 115] on input "****" at bounding box center [421, 118] width 41 height 16
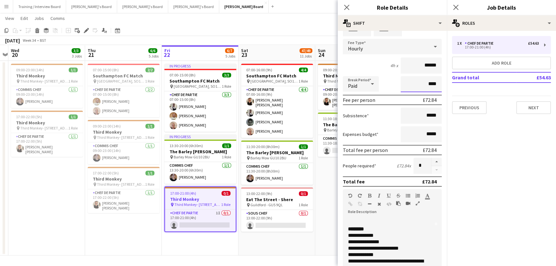
scroll to position [0, 0]
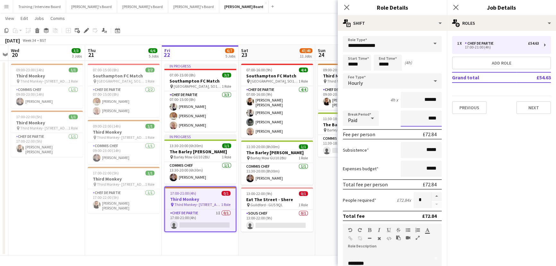
type input "****"
click at [283, 161] on app-date-cell "07:00-16:00 (9h) 4/4 Southampton FC Match pin [GEOGRAPHIC_DATA], SO14 5FP 1 Rol…" at bounding box center [277, 158] width 77 height 195
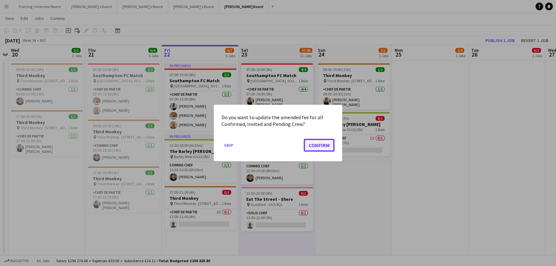
click at [322, 145] on button "Confirm" at bounding box center [319, 145] width 31 height 13
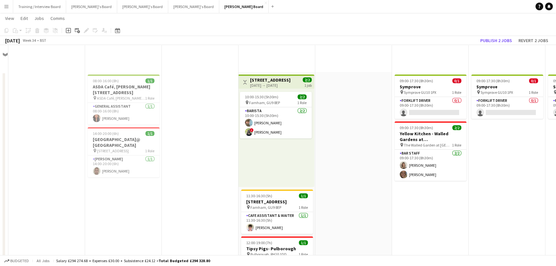
scroll to position [698, 0]
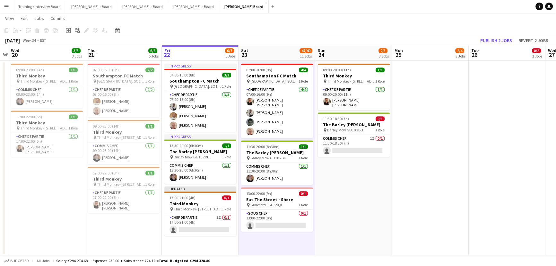
click at [369, 161] on app-date-cell "09:00-20:00 (11h) 1/1 Third Monkey pin Third Monkey- 46 South St 1 Role Chef de…" at bounding box center [353, 158] width 77 height 195
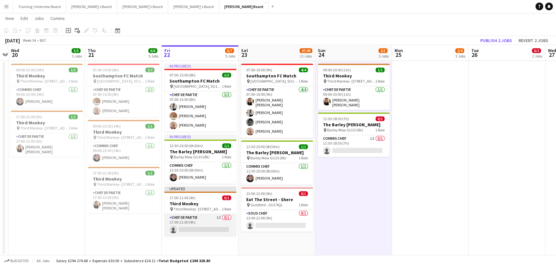
click at [216, 161] on app-card-role "Chef de Partie 1I 0/1 17:00-21:00 (4h) single-neutral-actions" at bounding box center [200, 225] width 72 height 22
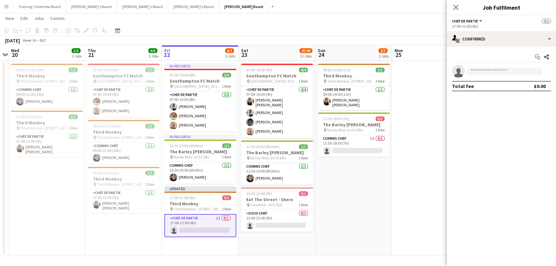
click at [369, 47] on div "Start chat Share single-neutral-actions Total fee £0.00" at bounding box center [501, 72] width 109 height 50
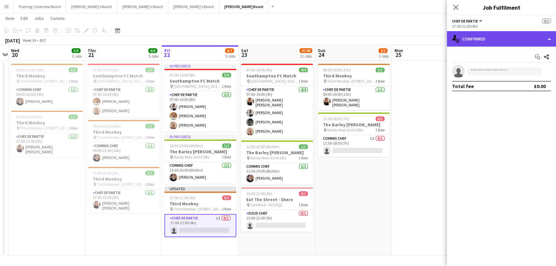
click at [369, 41] on div "single-neutral-actions-check-2 Confirmed" at bounding box center [501, 38] width 109 height 15
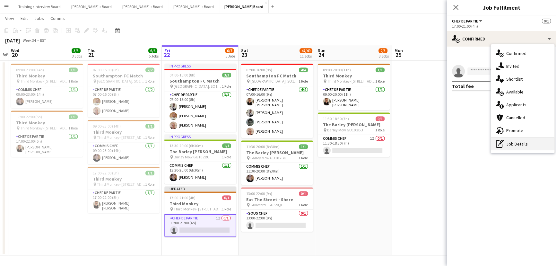
click at [369, 145] on div "pen-write Job Details" at bounding box center [523, 143] width 64 height 13
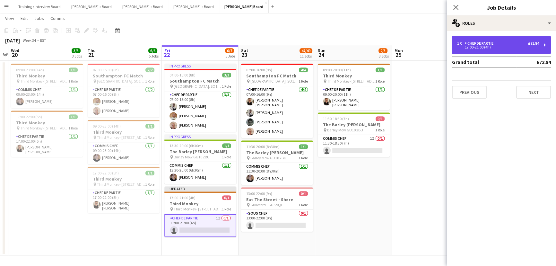
click at [369, 40] on div "1 x Chef de Partie £72.84 17:00-21:00 (4h)" at bounding box center [501, 45] width 99 height 18
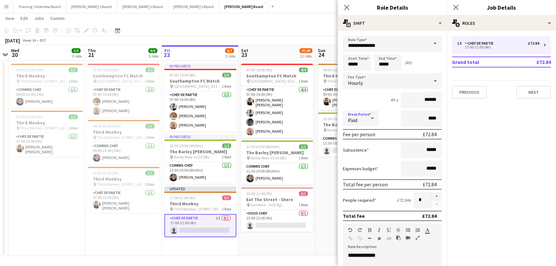
click at [359, 115] on div "Paid" at bounding box center [354, 117] width 23 height 15
click at [369, 117] on div at bounding box center [278, 133] width 556 height 266
click at [369, 119] on icon at bounding box center [373, 118] width 8 height 13
click at [365, 155] on span "Unpaid" at bounding box center [361, 152] width 26 height 6
click at [369, 114] on div "Break Period Unpaid ****" at bounding box center [392, 118] width 99 height 16
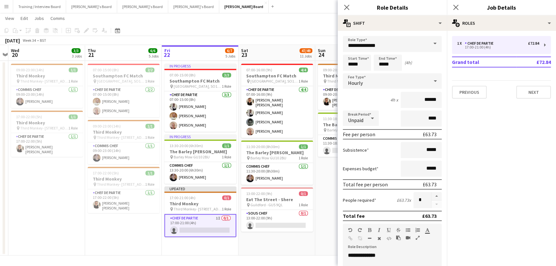
click at [369, 120] on div "Break Period Unpaid ****" at bounding box center [392, 118] width 99 height 16
click at [369, 121] on input "****" at bounding box center [421, 118] width 41 height 16
click at [316, 161] on app-date-cell "09:00-20:00 (11h) 1/1 Third Monkey pin Third Monkey- 46 South St 1 Role Chef de…" at bounding box center [353, 158] width 77 height 195
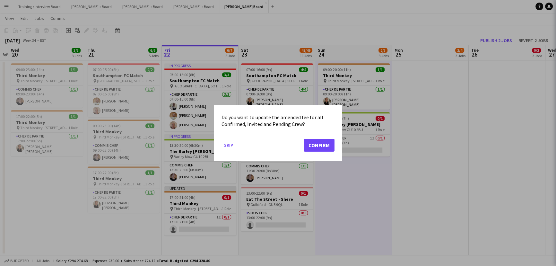
scroll to position [0, 0]
click at [327, 143] on button "Confirm" at bounding box center [319, 145] width 31 height 13
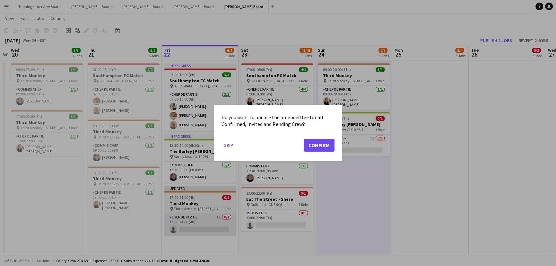
scroll to position [698, 0]
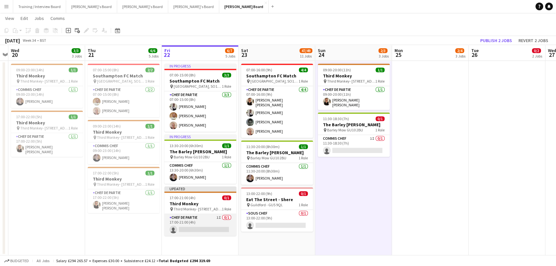
click at [199, 161] on app-card-role "Chef de Partie 1I 0/1 17:00-21:00 (4h) single-neutral-actions" at bounding box center [200, 225] width 72 height 22
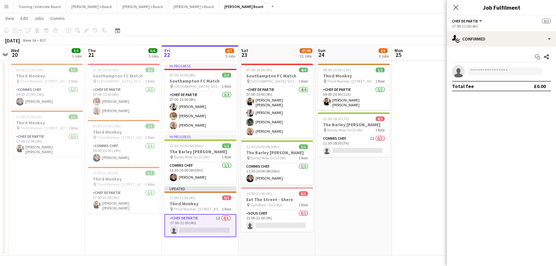
click at [369, 161] on app-date-cell "09:00-20:00 (11h) 1/1 Third Monkey pin Third Monkey- 46 South St 1 Role Chef de…" at bounding box center [353, 158] width 77 height 195
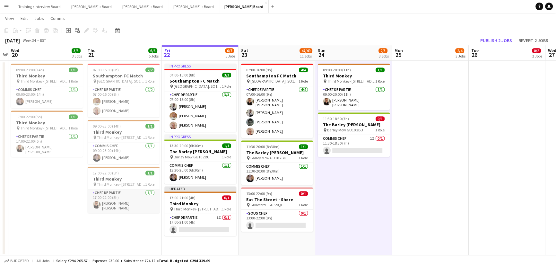
click at [151, 161] on app-card-role "Chef de Partie [DATE] 17:00-22:00 (5h) [PERSON_NAME] [PERSON_NAME]" at bounding box center [124, 201] width 72 height 24
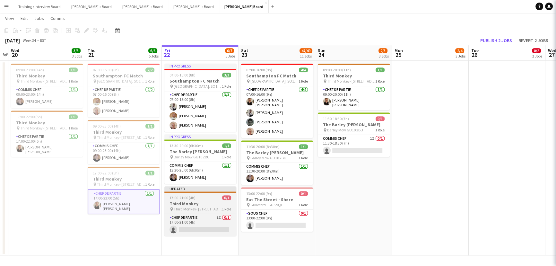
click at [202, 161] on div "17:00-21:00 (4h) 0/1" at bounding box center [200, 197] width 72 height 5
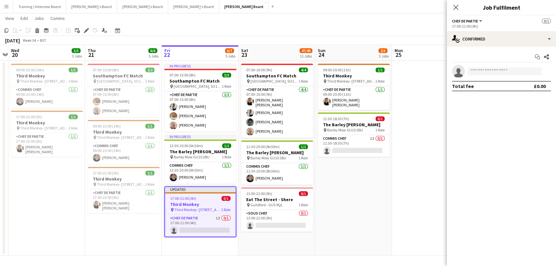
click at [369, 102] on app-date-cell at bounding box center [430, 158] width 77 height 195
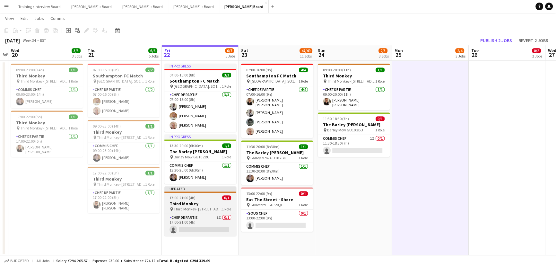
click at [212, 161] on h3 "Third Monkey" at bounding box center [200, 204] width 72 height 6
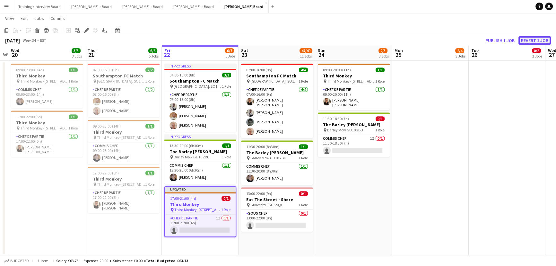
click at [369, 40] on button "Revert 1 job" at bounding box center [534, 40] width 32 height 8
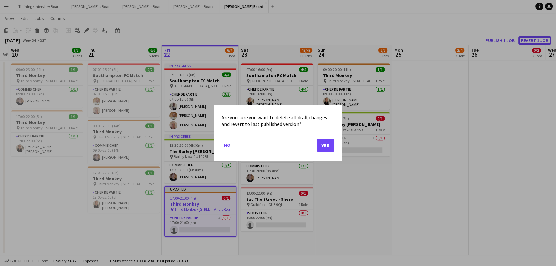
scroll to position [0, 0]
click at [336, 148] on div "Are you sure you want to delete all draft changes and revert to last published …" at bounding box center [278, 133] width 128 height 56
click at [332, 146] on button "Yes" at bounding box center [326, 145] width 18 height 13
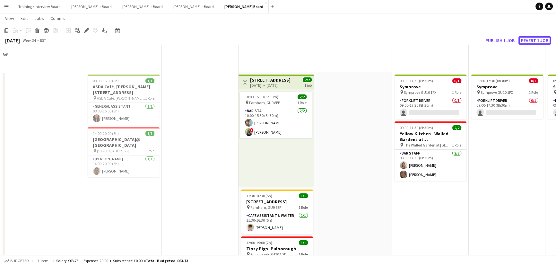
scroll to position [698, 0]
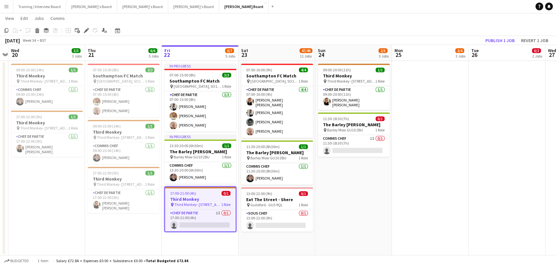
click at [197, 161] on app-date-cell "In progress 07:00-15:00 (8h) 3/3 Southampton FC Match pin [GEOGRAPHIC_DATA], SO…" at bounding box center [200, 158] width 77 height 195
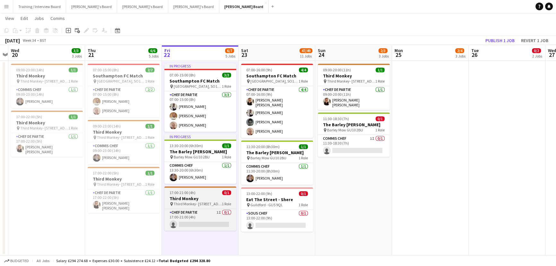
click at [213, 161] on app-job-card "17:00-21:00 (4h) 0/1 Third Monkey pin Third Monkey- 46 South St 1 Role Chef de …" at bounding box center [200, 208] width 72 height 44
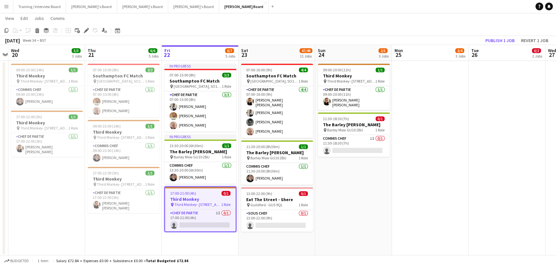
click at [88, 33] on div "Edit" at bounding box center [86, 31] width 8 height 8
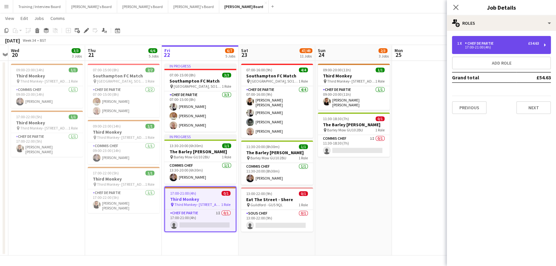
click at [369, 41] on div "1 x Chef de Partie £54.63" at bounding box center [498, 43] width 82 height 4
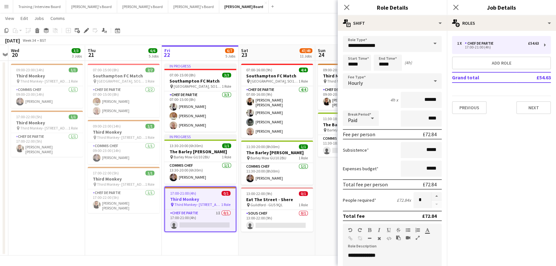
click at [82, 161] on app-date-cell "09:00-23:00 (14h) 1/1 Third Monkey pin Third Monkey- 46 South St 1 Role Commis …" at bounding box center [46, 158] width 77 height 195
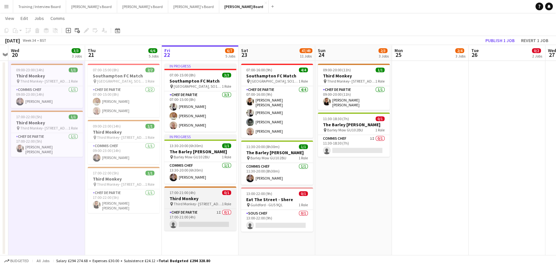
click at [208, 161] on div at bounding box center [200, 186] width 72 height 1
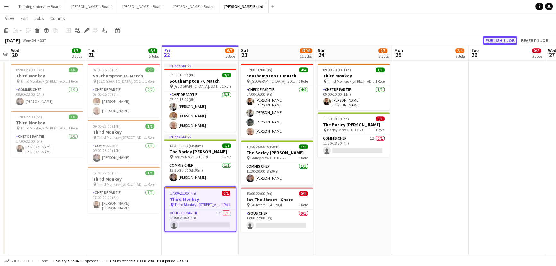
click at [369, 37] on button "Publish 1 job" at bounding box center [500, 40] width 34 height 8
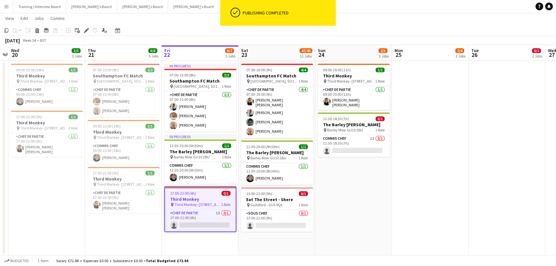
drag, startPoint x: 186, startPoint y: 227, endPoint x: 195, endPoint y: 232, distance: 10.7
click at [186, 161] on app-card-role "Chef de Partie 1I 0/1 17:00-21:00 (4h) single-neutral-actions" at bounding box center [200, 220] width 71 height 22
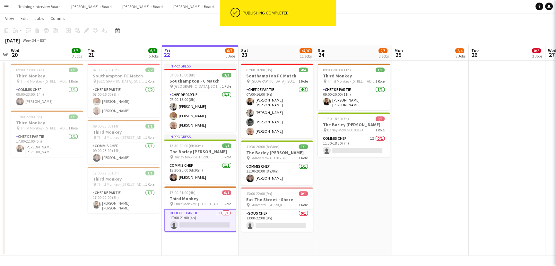
click at [200, 161] on app-date-cell "In progress 07:00-15:00 (8h) 3/3 Southampton FC Match pin [GEOGRAPHIC_DATA], SO…" at bounding box center [200, 158] width 77 height 195
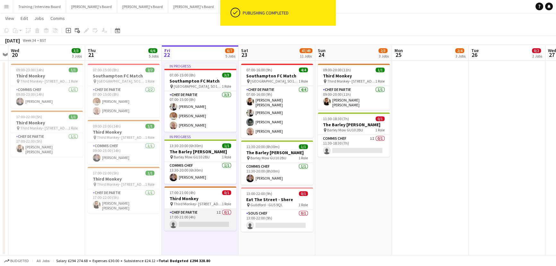
click at [192, 161] on app-card-role "Chef de Partie 1I 0/1 17:00-21:00 (4h) single-neutral-actions" at bounding box center [200, 220] width 72 height 22
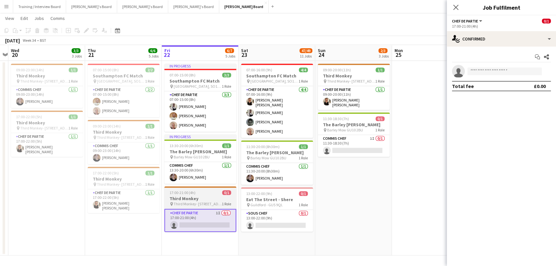
click at [216, 161] on app-card-role "Chef de Partie 1I 0/1 17:00-21:00 (4h) single-neutral-actions" at bounding box center [200, 220] width 72 height 23
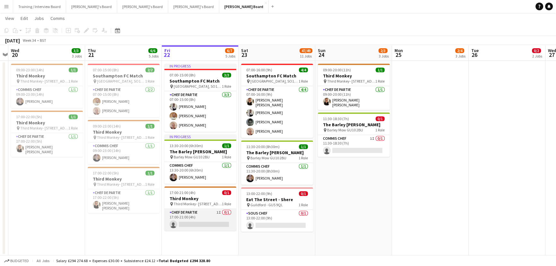
click at [213, 161] on app-card-role "Chef de Partie 1I 0/1 17:00-21:00 (4h) single-neutral-actions" at bounding box center [200, 220] width 72 height 22
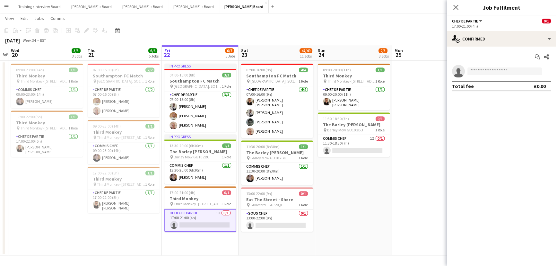
click at [362, 161] on app-date-cell "09:00-20:00 (11h) 1/1 Third Monkey pin Third Monkey- 46 South St 1 Role Chef de…" at bounding box center [353, 158] width 77 height 195
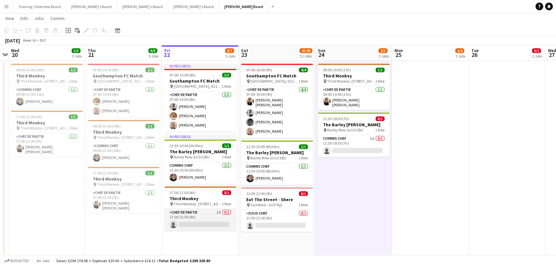
click at [170, 161] on app-card-role "Chef de Partie 1I 0/1 17:00-21:00 (4h) single-neutral-actions" at bounding box center [200, 220] width 72 height 22
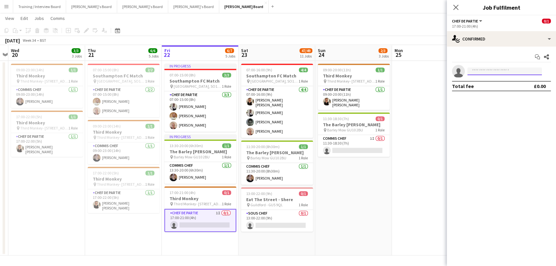
click at [369, 68] on input at bounding box center [504, 71] width 74 height 8
type input "**********"
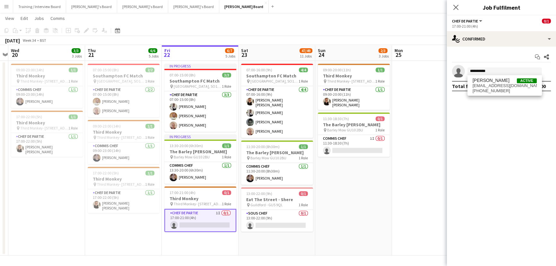
click at [369, 77] on div "[PERSON_NAME] Active [EMAIL_ADDRESS][DOMAIN_NAME] [PHONE_NUMBER]" at bounding box center [504, 85] width 74 height 21
click at [369, 81] on span "[PERSON_NAME]" at bounding box center [491, 80] width 37 height 5
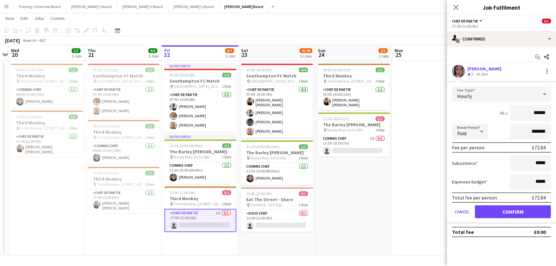
click at [369, 131] on div "Paid" at bounding box center [463, 131] width 23 height 15
click at [369, 161] on span "Unpaid" at bounding box center [470, 165] width 26 height 6
click at [369, 132] on input "*******" at bounding box center [530, 132] width 41 height 16
type input "*******"
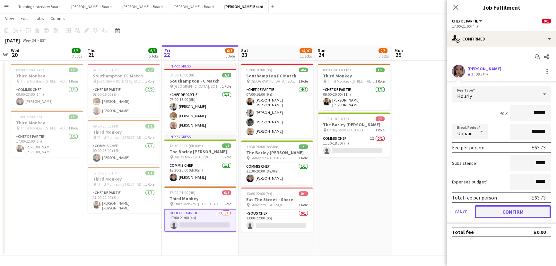
click at [369, 161] on button "Confirm" at bounding box center [513, 211] width 76 height 13
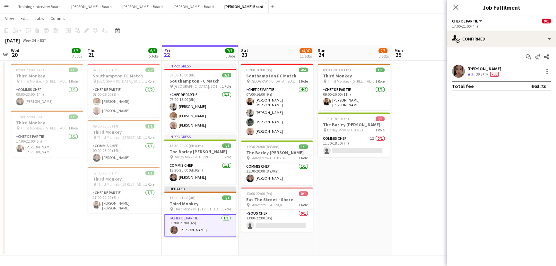
click at [369, 73] on app-user-avatar at bounding box center [458, 71] width 13 height 13
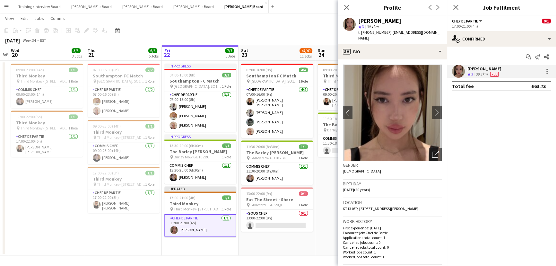
click at [274, 161] on app-date-cell "07:00-16:00 (9h) 4/4 Southampton FC Match pin [GEOGRAPHIC_DATA], SO14 5FP 1 Rol…" at bounding box center [277, 158] width 77 height 195
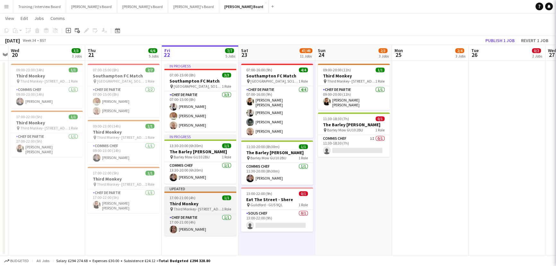
click at [209, 161] on h3 "Third Monkey" at bounding box center [200, 204] width 72 height 6
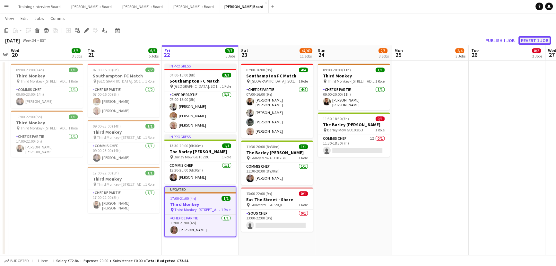
click at [369, 39] on button "Revert 1 job" at bounding box center [534, 40] width 32 height 8
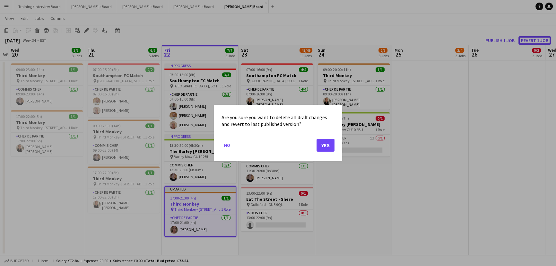
scroll to position [0, 0]
click at [320, 144] on button "Yes" at bounding box center [326, 145] width 18 height 13
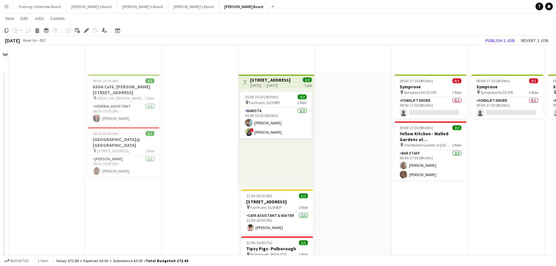
scroll to position [698, 0]
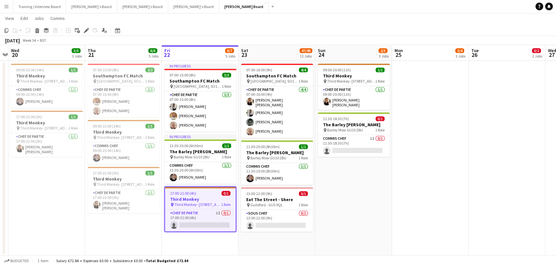
click at [201, 161] on h3 "Third Monkey" at bounding box center [200, 199] width 71 height 6
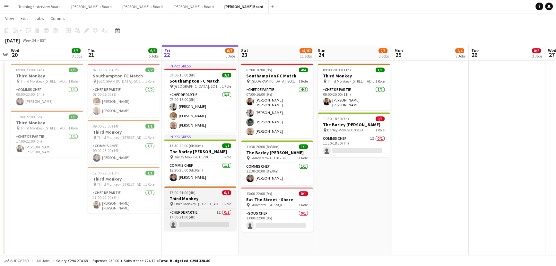
click at [216, 161] on div "pin Third Monkey- [STREET_ADDRESS]" at bounding box center [200, 203] width 72 height 5
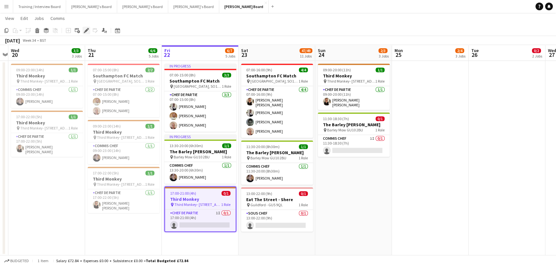
click at [87, 31] on icon "Edit" at bounding box center [86, 30] width 5 height 5
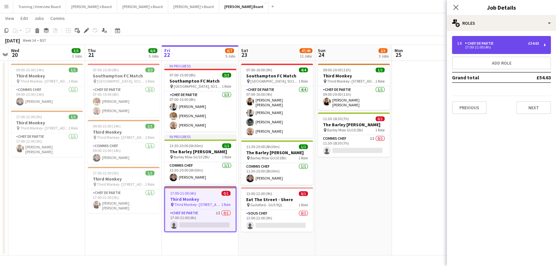
click at [369, 42] on div "Chef de Partie" at bounding box center [480, 43] width 31 height 4
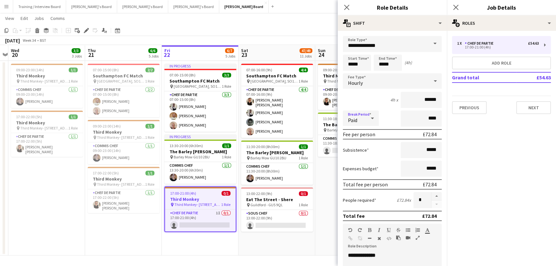
click at [365, 119] on div "Paid" at bounding box center [354, 117] width 23 height 15
click at [369, 119] on div at bounding box center [278, 133] width 556 height 266
click at [360, 120] on div "Paid" at bounding box center [354, 117] width 23 height 15
click at [365, 151] on span "Unpaid" at bounding box center [361, 152] width 26 height 6
click at [369, 119] on input "****" at bounding box center [421, 118] width 41 height 16
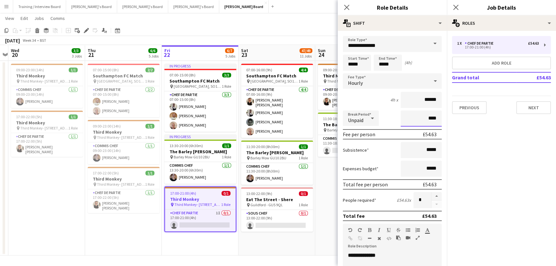
click at [369, 119] on input "****" at bounding box center [421, 118] width 41 height 16
click at [366, 118] on div "Unpaid" at bounding box center [354, 117] width 23 height 15
click at [360, 142] on mat-option "Paid" at bounding box center [361, 136] width 36 height 16
click at [369, 119] on input "****" at bounding box center [421, 118] width 41 height 16
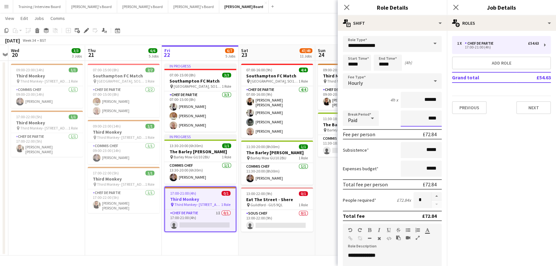
click at [369, 119] on input "****" at bounding box center [421, 118] width 41 height 16
type input "****"
click at [116, 161] on app-date-cell "07:00-15:00 (8h) 2/2 Southampton FC Match pin [GEOGRAPHIC_DATA], SO14 5FP 1 Rol…" at bounding box center [123, 158] width 77 height 195
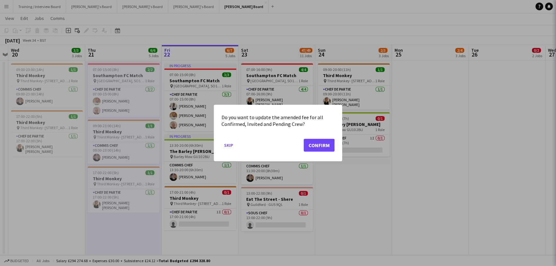
scroll to position [0, 0]
click at [323, 145] on button "Confirm" at bounding box center [319, 145] width 31 height 13
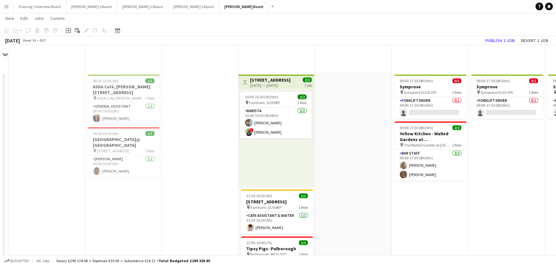
scroll to position [698, 0]
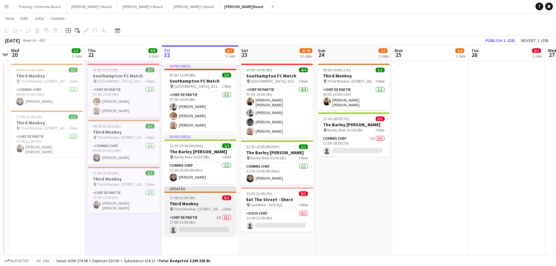
click at [186, 161] on h3 "Third Monkey" at bounding box center [200, 204] width 72 height 6
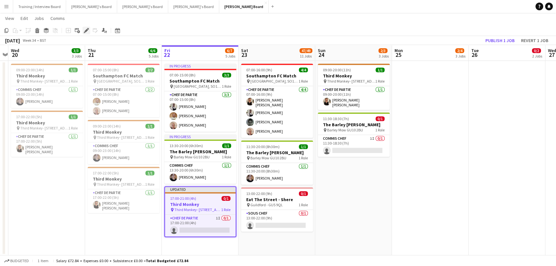
click at [86, 29] on icon at bounding box center [86, 31] width 4 height 4
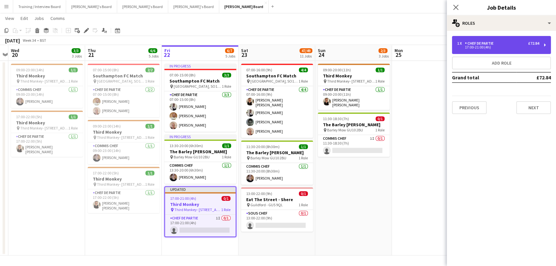
click at [369, 40] on div "1 x Chef de Partie £72.84 17:00-21:00 (4h)" at bounding box center [501, 45] width 99 height 18
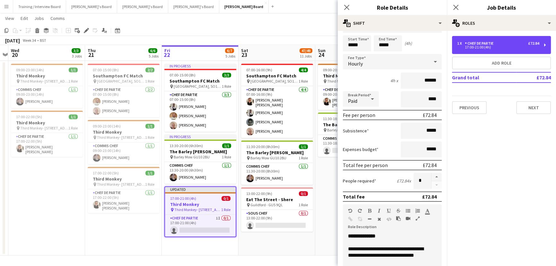
scroll to position [29, 0]
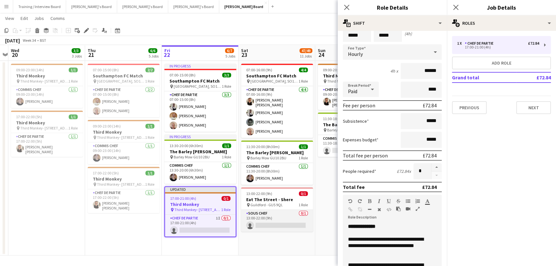
click at [311, 161] on app-card-role "Sous Chef 0/1 13:00-22:00 (9h) single-neutral-actions" at bounding box center [277, 221] width 72 height 22
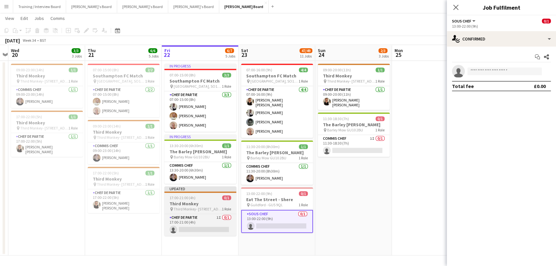
click at [225, 161] on app-job-card "Updated 17:00-21:00 (4h) 0/1 Third Monkey pin Third Monkey- 46 South St 1 Role …" at bounding box center [200, 210] width 72 height 49
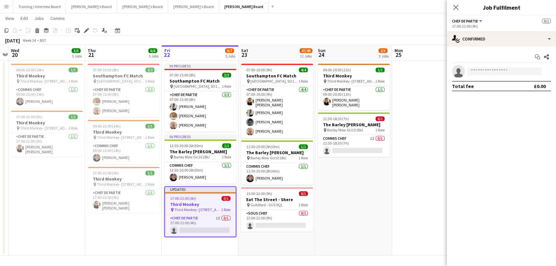
click at [369, 68] on app-date-cell at bounding box center [430, 158] width 77 height 195
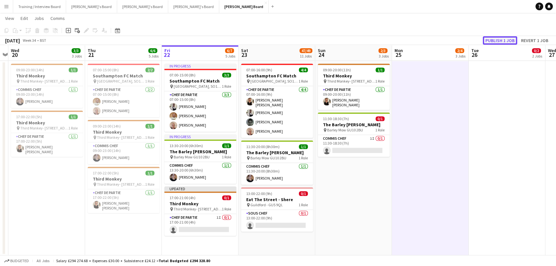
click at [369, 39] on button "Publish 1 job" at bounding box center [500, 40] width 34 height 8
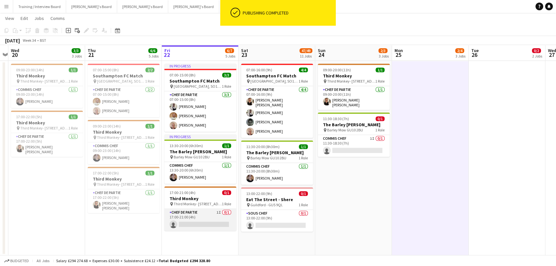
click at [205, 161] on app-card-role "Chef de Partie 1I 0/1 17:00-21:00 (4h) single-neutral-actions" at bounding box center [200, 220] width 72 height 22
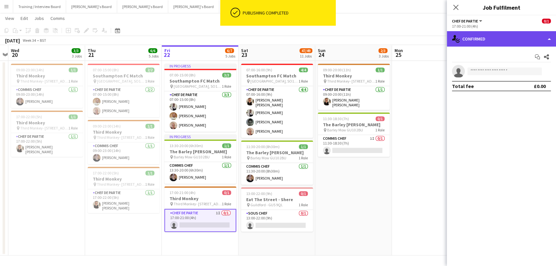
click at [369, 44] on div "single-neutral-actions-check-2 Confirmed" at bounding box center [501, 38] width 109 height 15
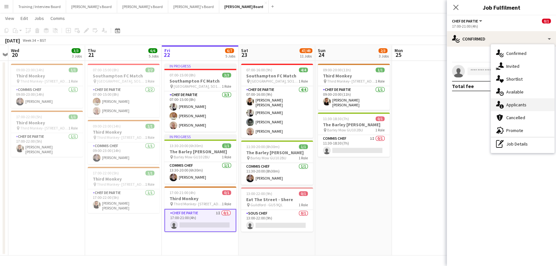
click at [369, 100] on div "single-neutral-actions-information Applicants" at bounding box center [523, 104] width 64 height 13
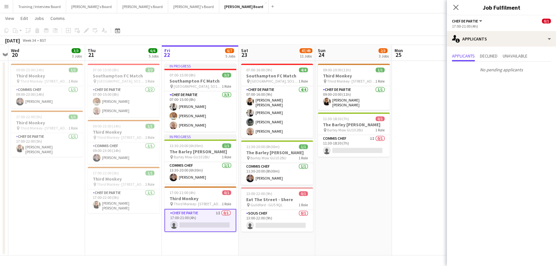
click at [369, 135] on app-date-cell at bounding box center [430, 158] width 77 height 195
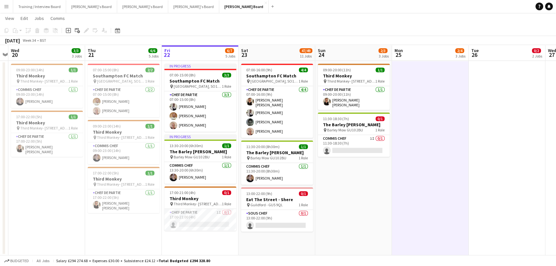
click at [369, 151] on app-date-cell at bounding box center [430, 158] width 77 height 195
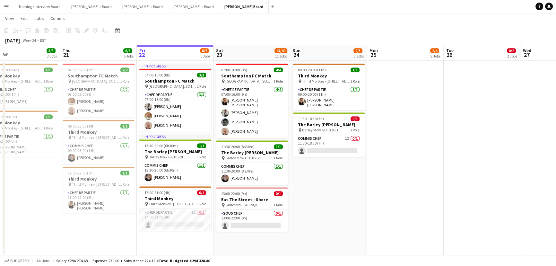
drag, startPoint x: 448, startPoint y: 156, endPoint x: 389, endPoint y: 146, distance: 60.6
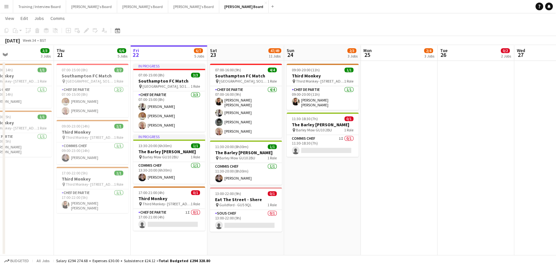
click at [369, 151] on app-date-cell at bounding box center [476, 158] width 77 height 195
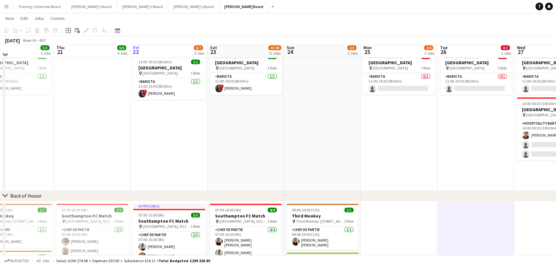
scroll to position [552, 0]
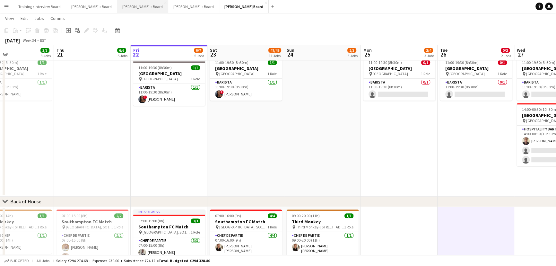
click at [121, 5] on button "[PERSON_NAME]'s Board Close" at bounding box center [142, 6] width 51 height 13
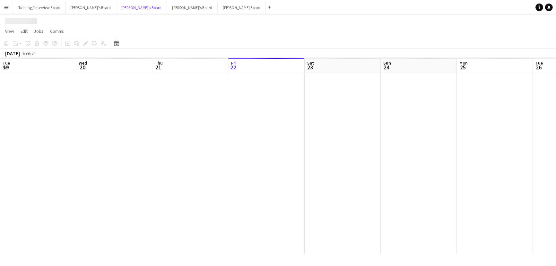
scroll to position [0, 153]
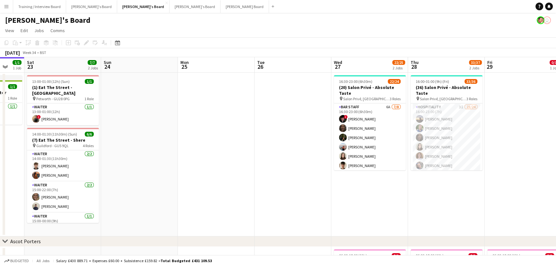
drag, startPoint x: 400, startPoint y: 169, endPoint x: 281, endPoint y: 162, distance: 119.6
click at [270, 161] on app-calendar-viewport "Tue 19 1/1 1 Job Wed 20 3/3 2 Jobs Thu 21 3/3 2 Jobs Fri 22 1/1 1 Job Sat 23 7/…" at bounding box center [278, 229] width 556 height 344
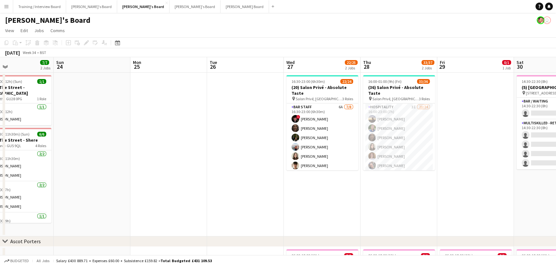
drag, startPoint x: 421, startPoint y: 198, endPoint x: 395, endPoint y: 193, distance: 26.4
click at [369, 161] on app-calendar-viewport "Thu 21 3/3 2 Jobs Fri 22 1/1 1 Job Sat 23 7/7 2 Jobs Sun 24 Mon 25 Tue 26 Wed 2…" at bounding box center [278, 229] width 556 height 344
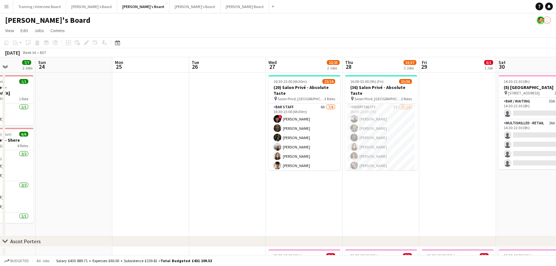
drag, startPoint x: 405, startPoint y: 205, endPoint x: 386, endPoint y: 176, distance: 35.5
click at [369, 161] on app-calendar-viewport "Thu 21 3/3 2 Jobs Fri 22 1/1 1 Job Sat 23 7/7 2 Jobs Sun 24 Mon 25 Tue 26 Wed 2…" at bounding box center [278, 229] width 556 height 344
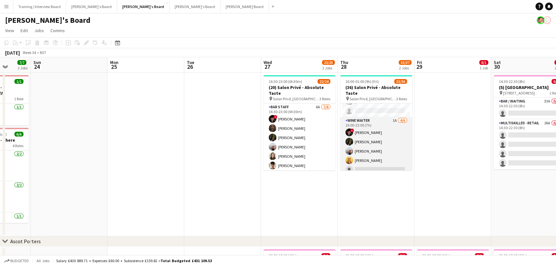
scroll to position [233, 0]
click at [369, 145] on app-card-role "WINE WAITER 1A [DATE] 16:00-23:00 (7h) ! [PERSON_NAME] [PERSON_NAME] [PERSON_NA…" at bounding box center [376, 140] width 72 height 68
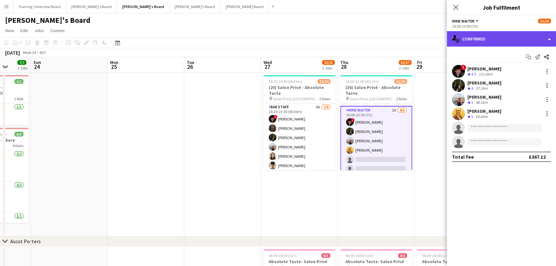
click at [369, 38] on div "single-neutral-actions-check-2 Confirmed" at bounding box center [501, 38] width 109 height 15
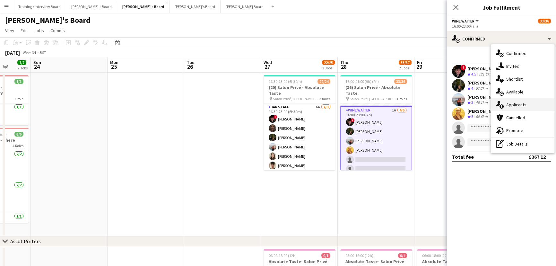
click at [369, 105] on div "single-neutral-actions-information Applicants" at bounding box center [523, 104] width 64 height 13
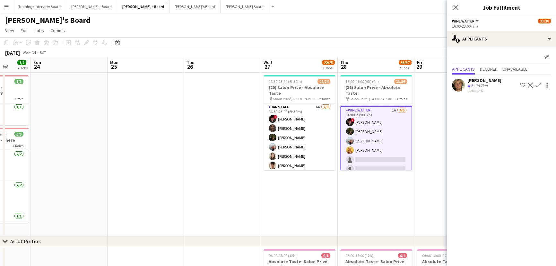
click at [369, 91] on div "[DATE] 13:42" at bounding box center [484, 91] width 34 height 4
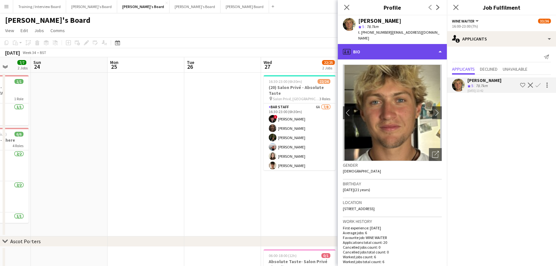
click at [369, 44] on div "profile Bio" at bounding box center [392, 51] width 109 height 15
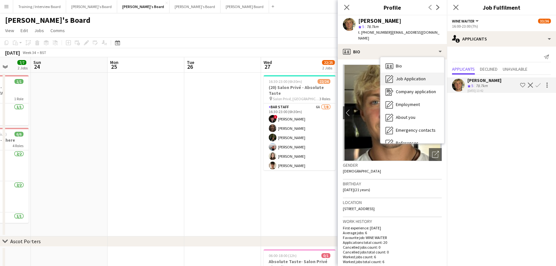
click at [369, 73] on div "Job Application Job Application" at bounding box center [412, 79] width 64 height 13
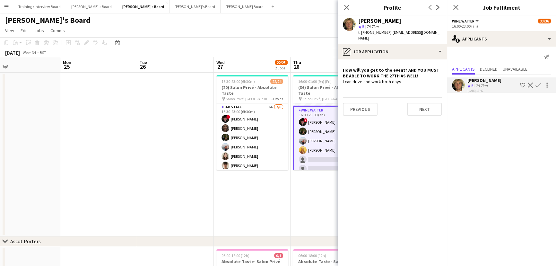
scroll to position [0, 247]
drag, startPoint x: 219, startPoint y: 83, endPoint x: 179, endPoint y: 81, distance: 39.9
click at [179, 81] on app-calendar-viewport "Thu 21 3/3 2 Jobs Fri 22 1/1 1 Job Sat 23 7/7 2 Jobs Sun 24 Mon 25 Tue 26 Wed 2…" at bounding box center [278, 229] width 556 height 344
click at [369, 84] on app-icon "Confirm" at bounding box center [537, 84] width 5 height 5
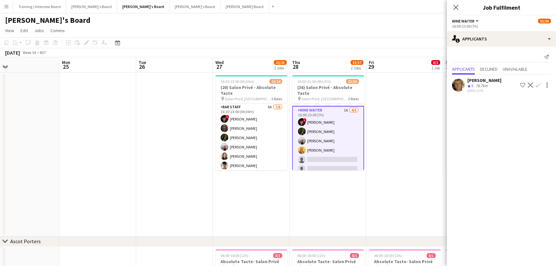
click at [369, 85] on app-icon "Confirm" at bounding box center [537, 84] width 5 height 5
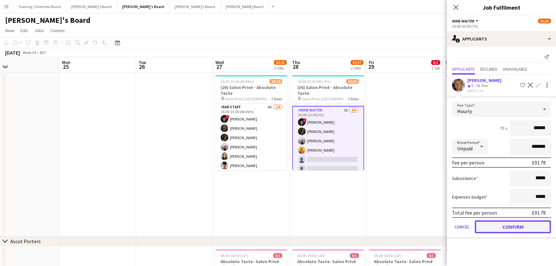
click at [369, 161] on button "Confirm" at bounding box center [513, 226] width 76 height 13
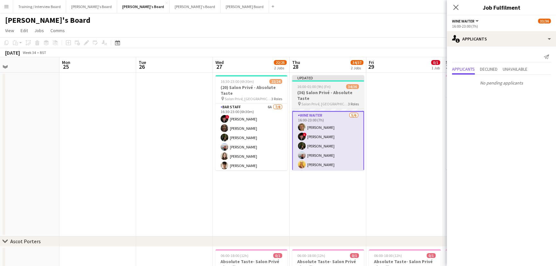
click at [354, 161] on app-card-role "WINE WAITER [DATE] 16:00-23:00 (7h) [PERSON_NAME] ! [PERSON_NAME] [PERSON_NAME]…" at bounding box center [328, 146] width 72 height 70
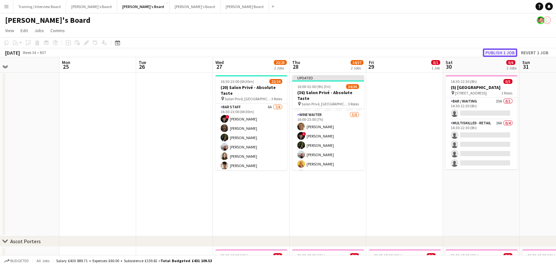
click at [369, 51] on button "Publish 1 job" at bounding box center [500, 52] width 34 height 8
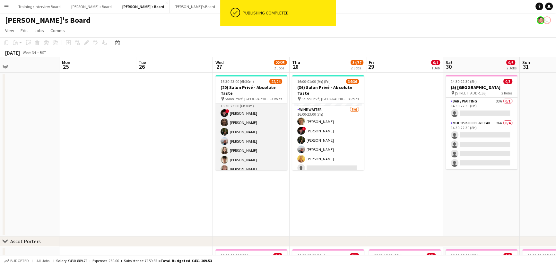
scroll to position [0, 0]
click at [254, 150] on app-card-role "BAR STAFF 6A [DATE] 16:30-23:00 (6h30m) ! [PERSON_NAME] [PERSON_NAME] [PERSON_N…" at bounding box center [251, 146] width 72 height 87
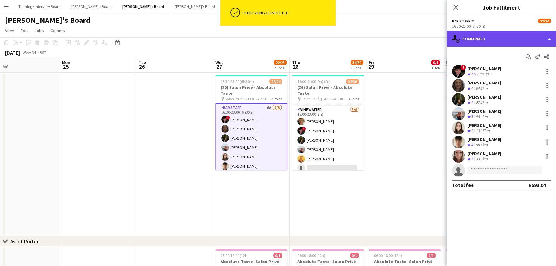
click at [369, 40] on div "single-neutral-actions-check-2 Confirmed" at bounding box center [501, 38] width 109 height 15
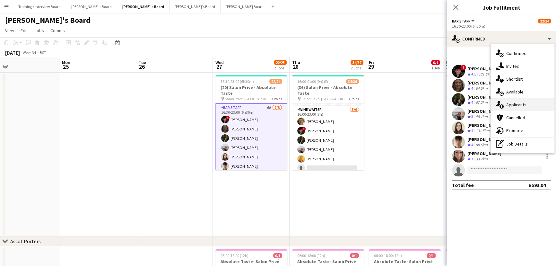
click at [369, 109] on div "single-neutral-actions-information Applicants" at bounding box center [523, 104] width 64 height 13
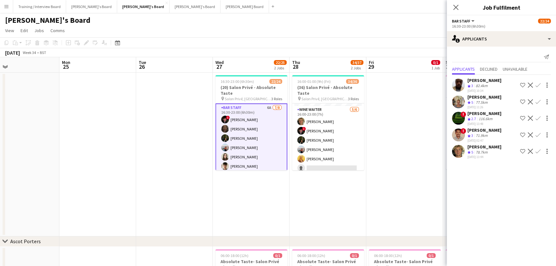
click at [369, 153] on app-icon "Confirm" at bounding box center [537, 151] width 5 height 5
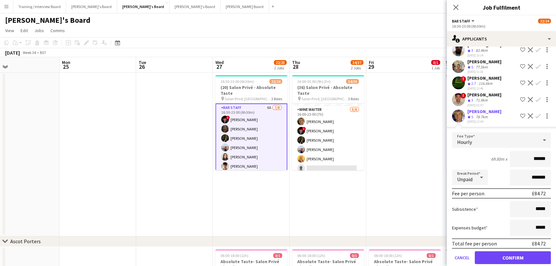
scroll to position [48, 0]
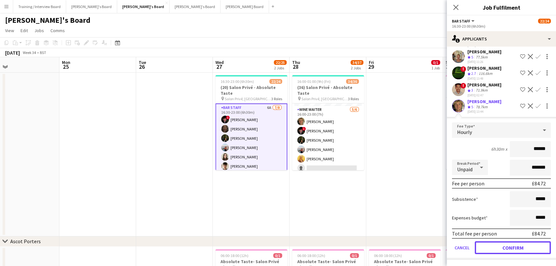
drag, startPoint x: 511, startPoint y: 251, endPoint x: 444, endPoint y: 237, distance: 68.9
click at [369, 161] on button "Confirm" at bounding box center [513, 247] width 76 height 13
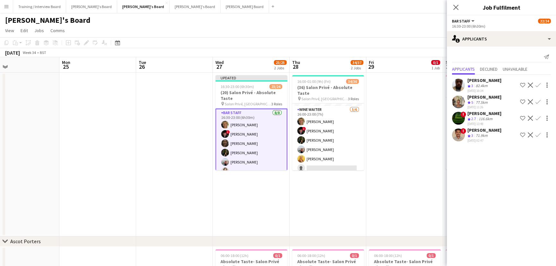
scroll to position [0, 0]
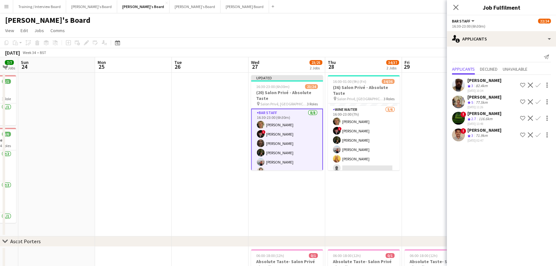
drag, startPoint x: 344, startPoint y: 225, endPoint x: 334, endPoint y: 197, distance: 29.0
click at [356, 161] on app-calendar-viewport "Thu 21 3/3 2 Jobs Fri 22 1/1 1 Job Sat 23 7/7 2 Jobs Sun 24 Mon 25 Tue 26 Wed 2…" at bounding box center [278, 229] width 556 height 344
click at [316, 161] on app-date-cell "Updated 16:30-23:00 (6h30m) 23/24 (20) Salon Privé - Absolute Taste pin Salon P…" at bounding box center [286, 155] width 77 height 164
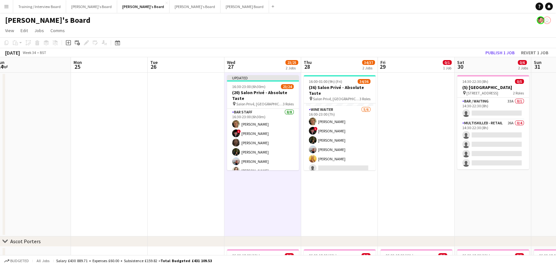
drag, startPoint x: 433, startPoint y: 172, endPoint x: 416, endPoint y: 173, distance: 16.4
click at [369, 161] on app-calendar-viewport "Thu 21 3/3 2 Jobs Fri 22 1/1 1 Job Sat 23 7/7 2 Jobs Sun 24 Mon 25 Tue 26 Wed 2…" at bounding box center [278, 229] width 556 height 344
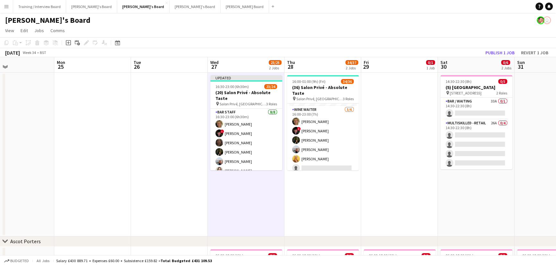
drag, startPoint x: 409, startPoint y: 151, endPoint x: 384, endPoint y: 150, distance: 25.7
click at [369, 150] on app-calendar-viewport "Thu 21 3/3 2 Jobs Fri 22 1/1 1 Job Sat 23 7/7 2 Jobs Sun 24 Mon 25 Tue 26 Wed 2…" at bounding box center [278, 229] width 556 height 344
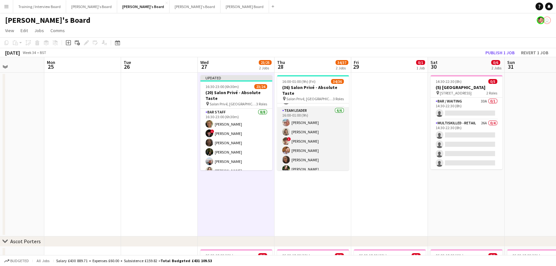
scroll to position [306, 0]
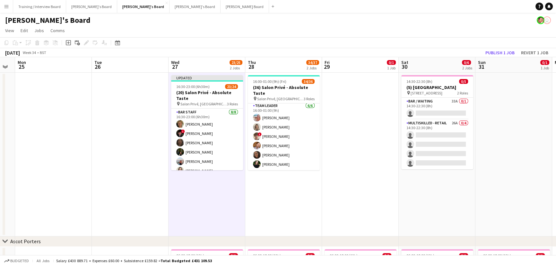
drag, startPoint x: 421, startPoint y: 139, endPoint x: 404, endPoint y: 136, distance: 17.5
click at [369, 136] on app-calendar-viewport "Thu 21 3/3 2 Jobs Fri 22 1/1 1 Job Sat 23 7/7 2 Jobs Sun 24 Mon 25 Tue 26 Wed 2…" at bounding box center [278, 229] width 556 height 344
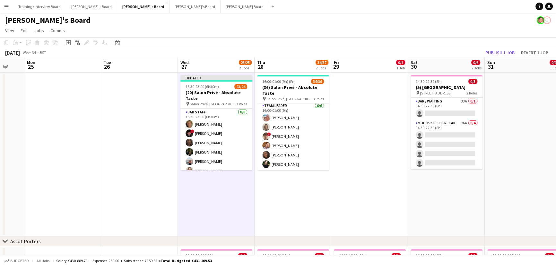
drag, startPoint x: 346, startPoint y: 99, endPoint x: 362, endPoint y: 87, distance: 20.0
click at [356, 92] on app-calendar-viewport "Thu 21 3/3 2 Jobs Fri 22 1/1 1 Job Sat 23 7/7 2 Jobs Sun 24 Mon 25 Tue 26 Wed 2…" at bounding box center [278, 229] width 556 height 344
drag, startPoint x: 337, startPoint y: 173, endPoint x: 296, endPoint y: 176, distance: 40.6
click at [296, 161] on app-calendar-viewport "Thu 21 3/3 2 Jobs Fri 22 1/1 1 Job Sat 23 7/7 2 Jobs Sun 24 Mon 25 Tue 26 Wed 2…" at bounding box center [278, 229] width 556 height 344
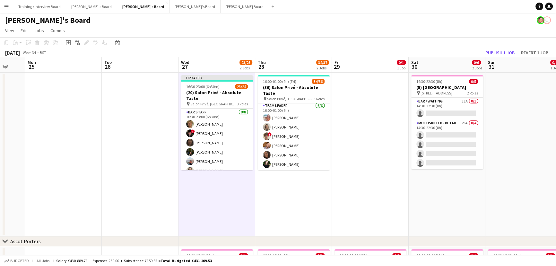
scroll to position [0, 169]
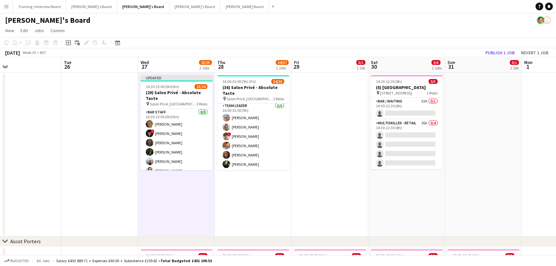
drag, startPoint x: 340, startPoint y: 130, endPoint x: 335, endPoint y: 135, distance: 7.1
click at [337, 135] on app-calendar-viewport "Sat 23 7/7 2 Jobs Sun 24 Mon 25 Tue 26 Wed 27 23/25 2 Jobs Thu 28 34/37 2 Jobs …" at bounding box center [278, 229] width 556 height 344
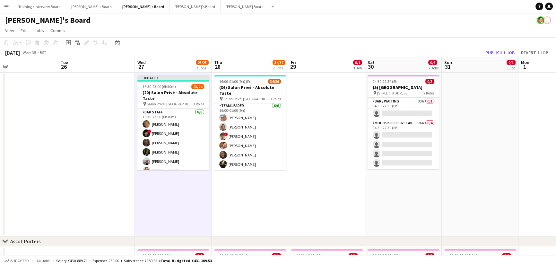
scroll to position [0, 161]
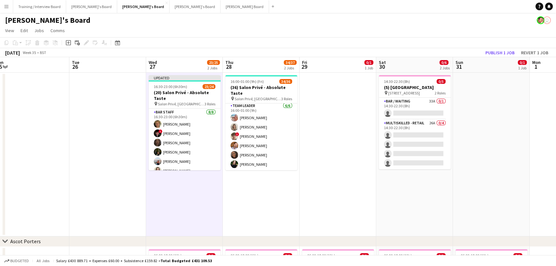
click at [313, 161] on app-calendar-viewport "Sat 23 7/7 2 Jobs Sun 24 Mon 25 Tue 26 Wed 27 23/25 2 Jobs Thu 28 34/37 2 Jobs …" at bounding box center [278, 229] width 556 height 344
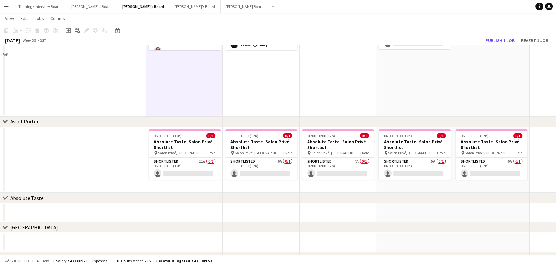
scroll to position [145, 0]
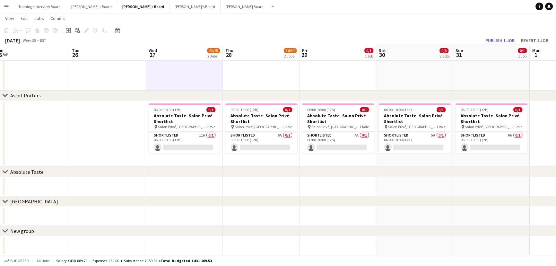
click at [369, 71] on app-date-cell "14:30-22:30 (8h) 0/5 (5) [GEOGRAPHIC_DATA] pin [STREET_ADDRESS] 2 Roles Bar / W…" at bounding box center [414, 9] width 77 height 164
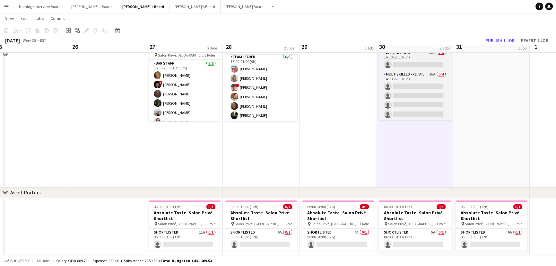
scroll to position [0, 0]
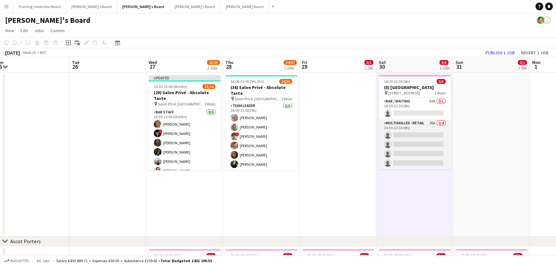
click at [369, 153] on app-card-role "Multiskilled - Retail 26A 0/4 14:30-22:30 (8h) single-neutral-actions single-ne…" at bounding box center [415, 144] width 72 height 50
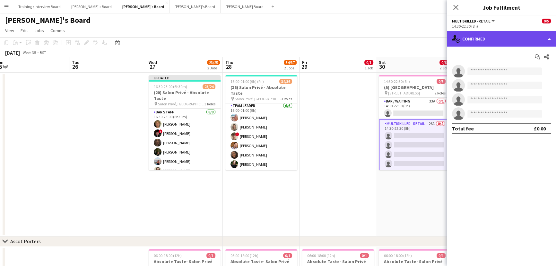
click at [369, 33] on div "single-neutral-actions-check-2 Confirmed" at bounding box center [501, 38] width 109 height 15
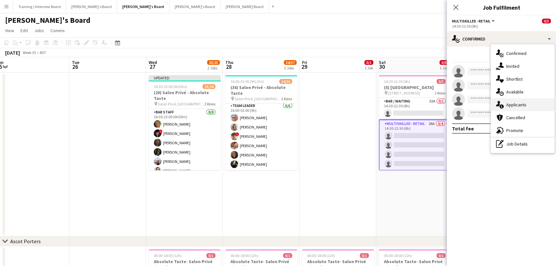
click at [369, 98] on div "single-neutral-actions-information Applicants" at bounding box center [523, 104] width 64 height 13
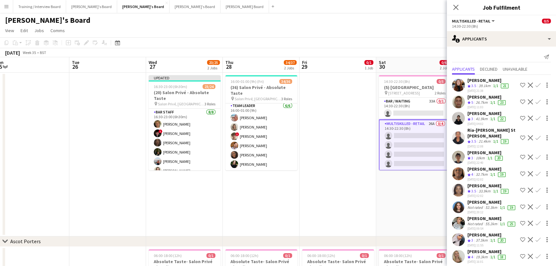
scroll to position [58, 0]
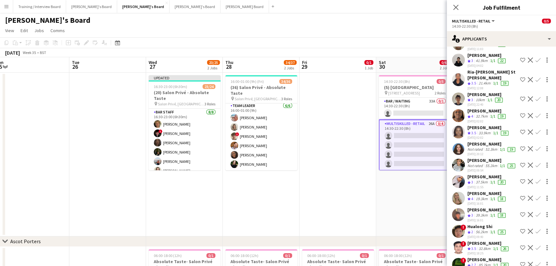
click at [369, 161] on app-date-cell at bounding box center [338, 155] width 77 height 164
